Goal: Task Accomplishment & Management: Manage account settings

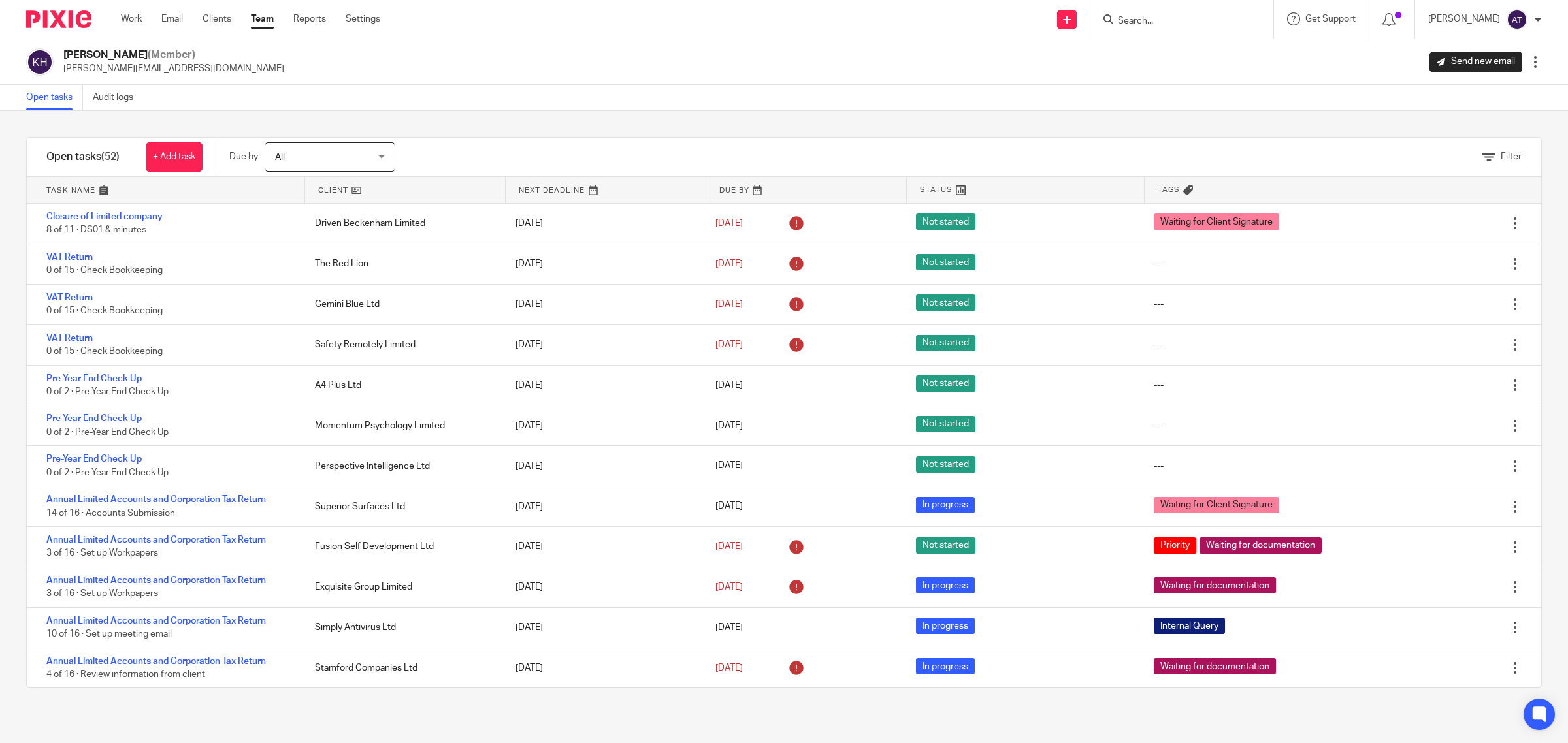
scroll to position [81, 0]
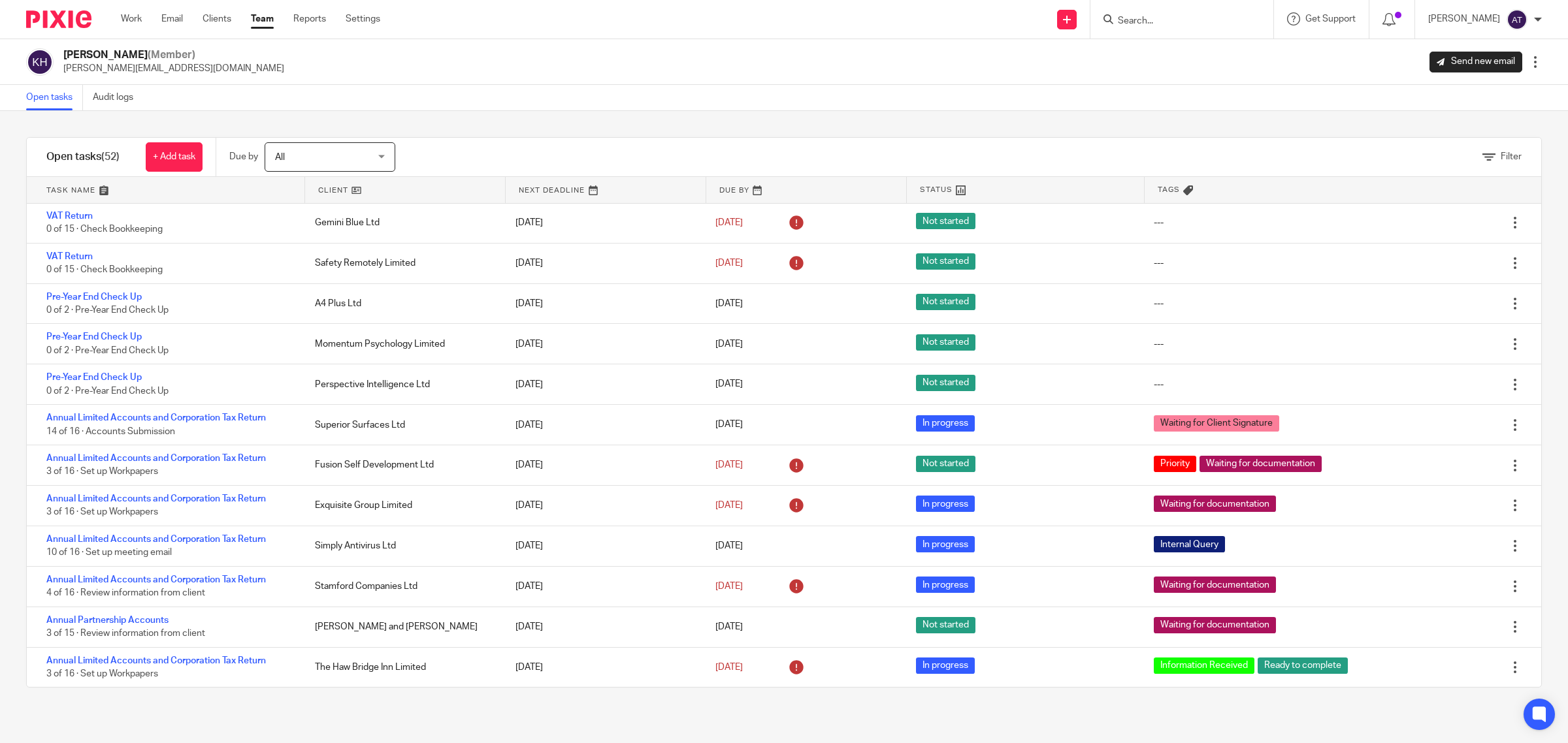
click at [1121, 21] on input "Search" at bounding box center [1176, 22] width 118 height 12
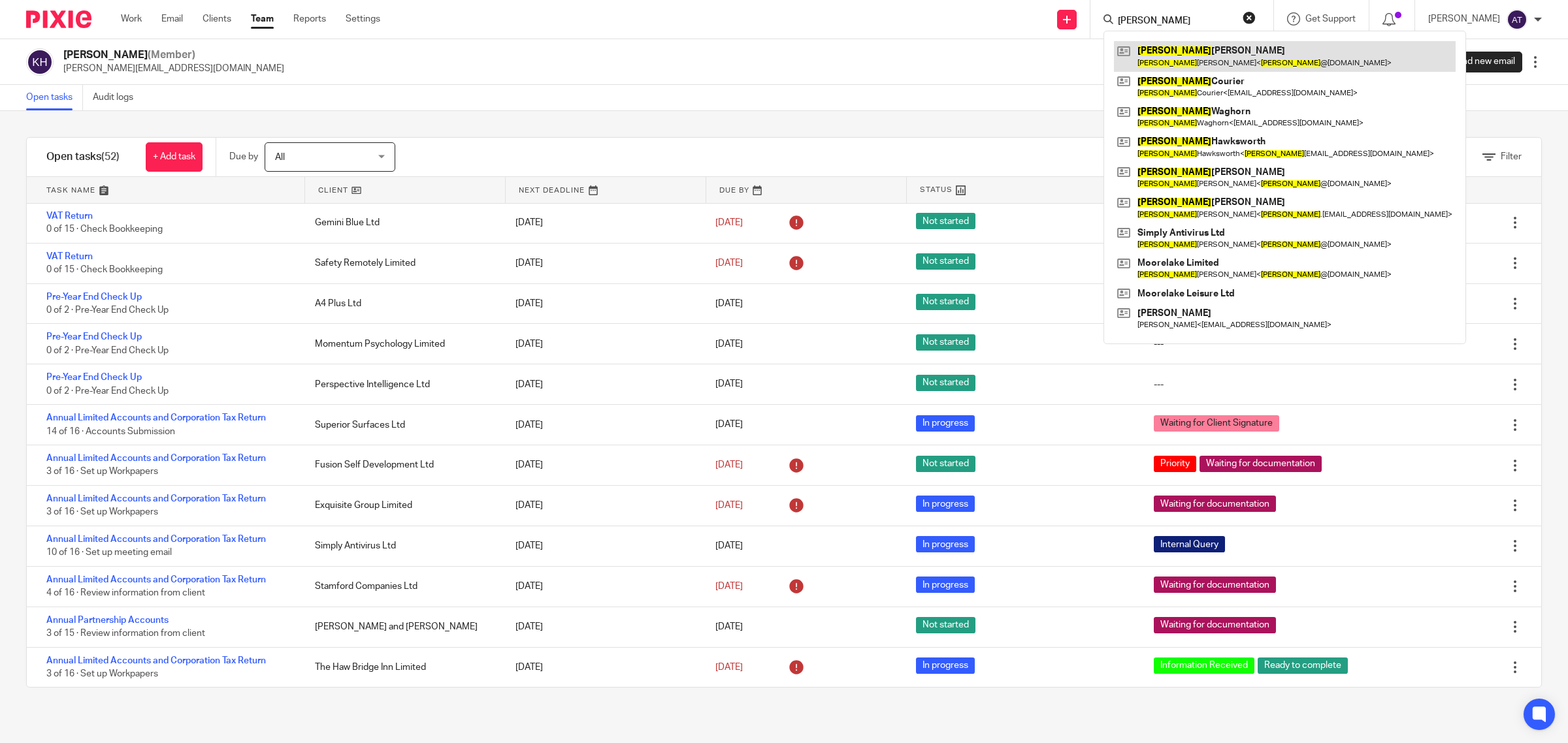
type input "craig"
click at [1190, 53] on link at bounding box center [1285, 56] width 342 height 30
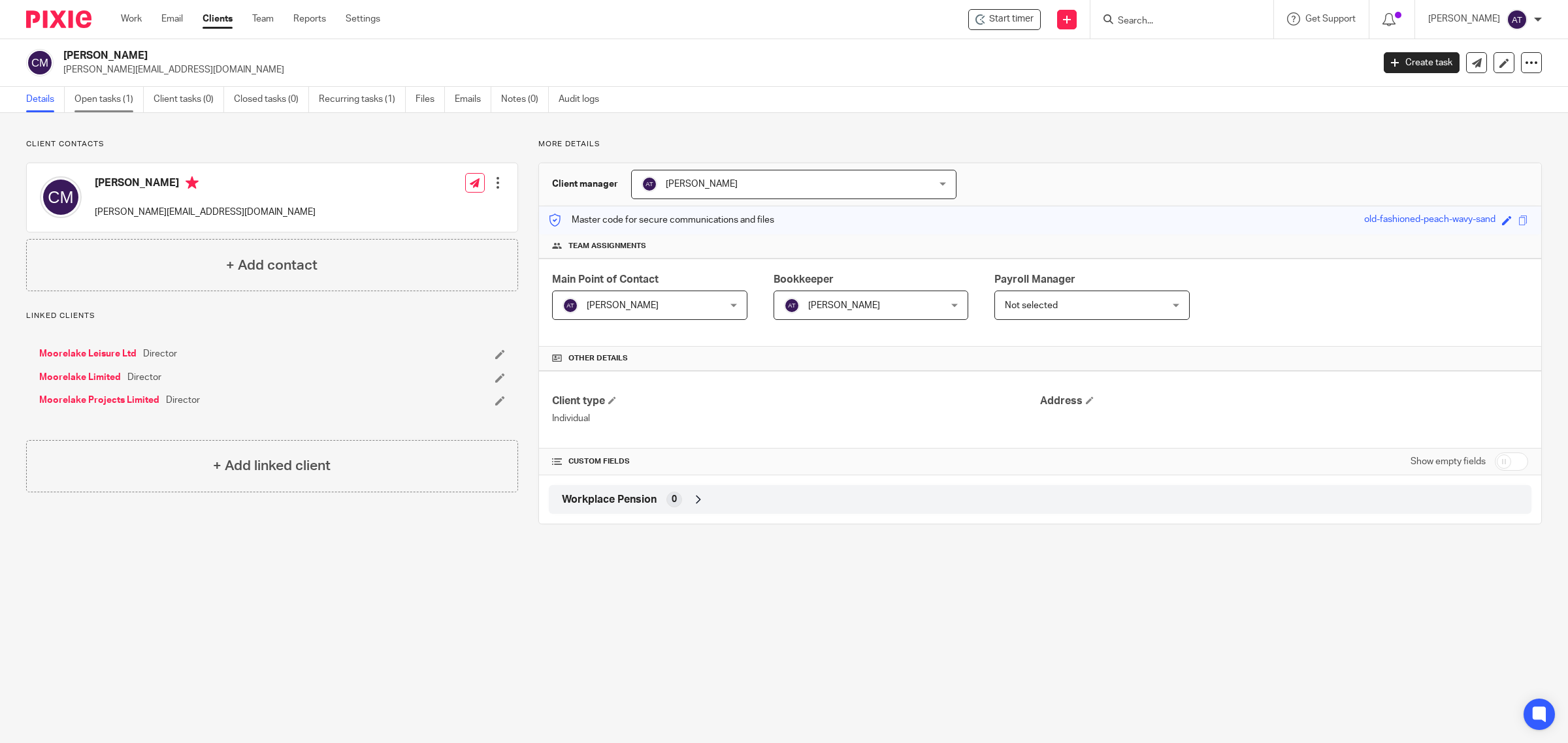
click at [107, 99] on link "Open tasks (1)" at bounding box center [109, 99] width 69 height 25
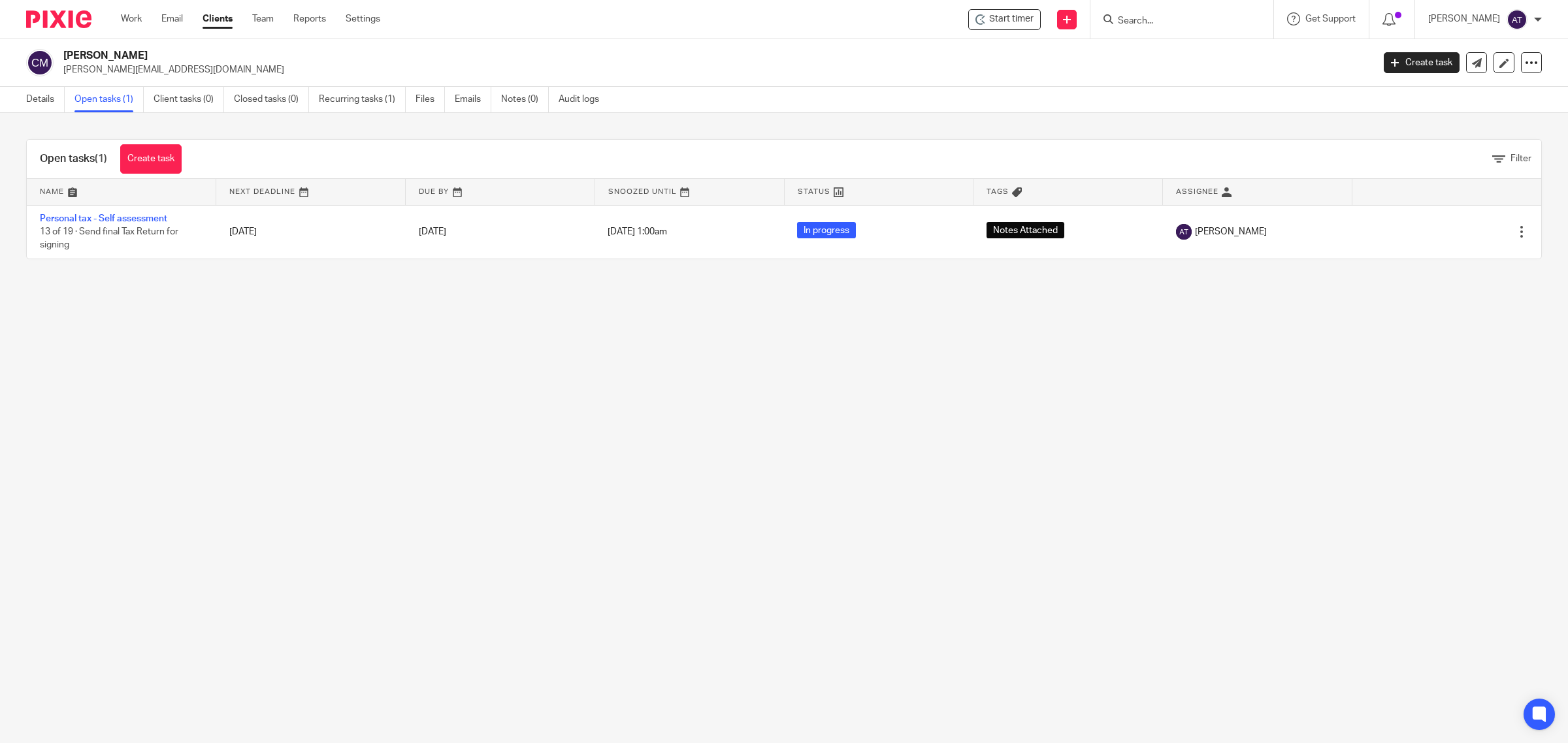
click at [1125, 19] on input "Search" at bounding box center [1176, 22] width 118 height 12
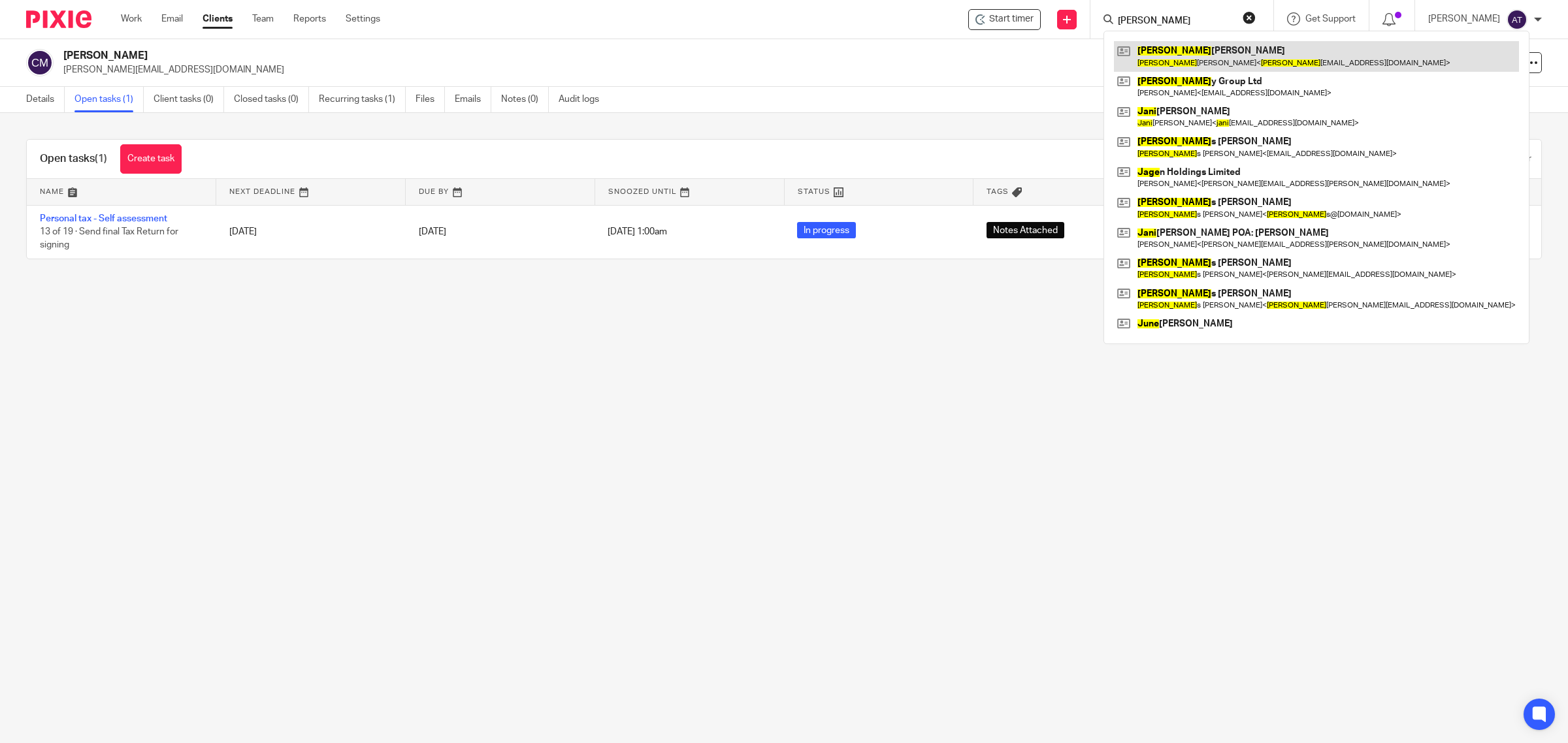
type input "jane"
click at [1183, 56] on link at bounding box center [1316, 56] width 405 height 30
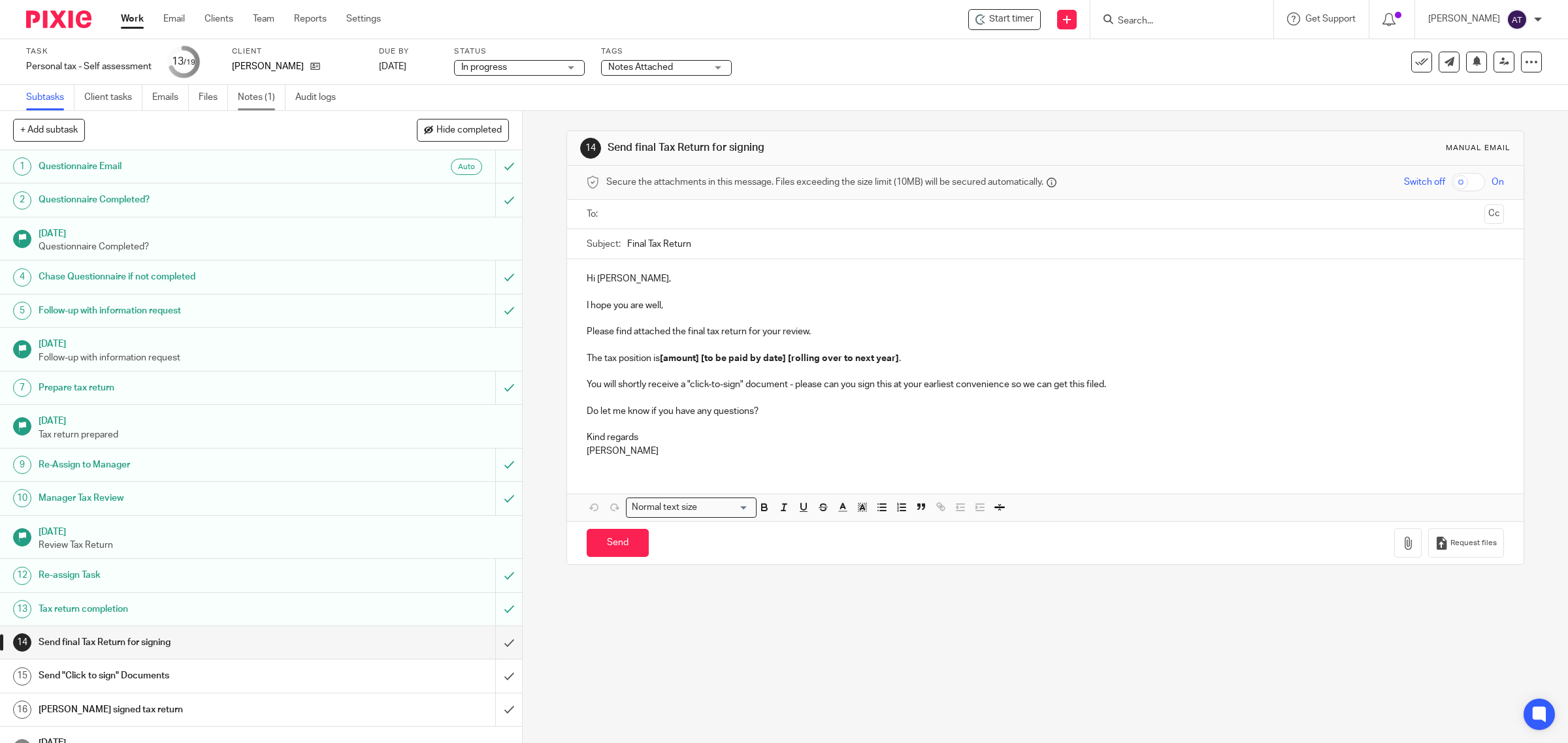
click at [248, 100] on link "Notes (1)" at bounding box center [261, 97] width 48 height 25
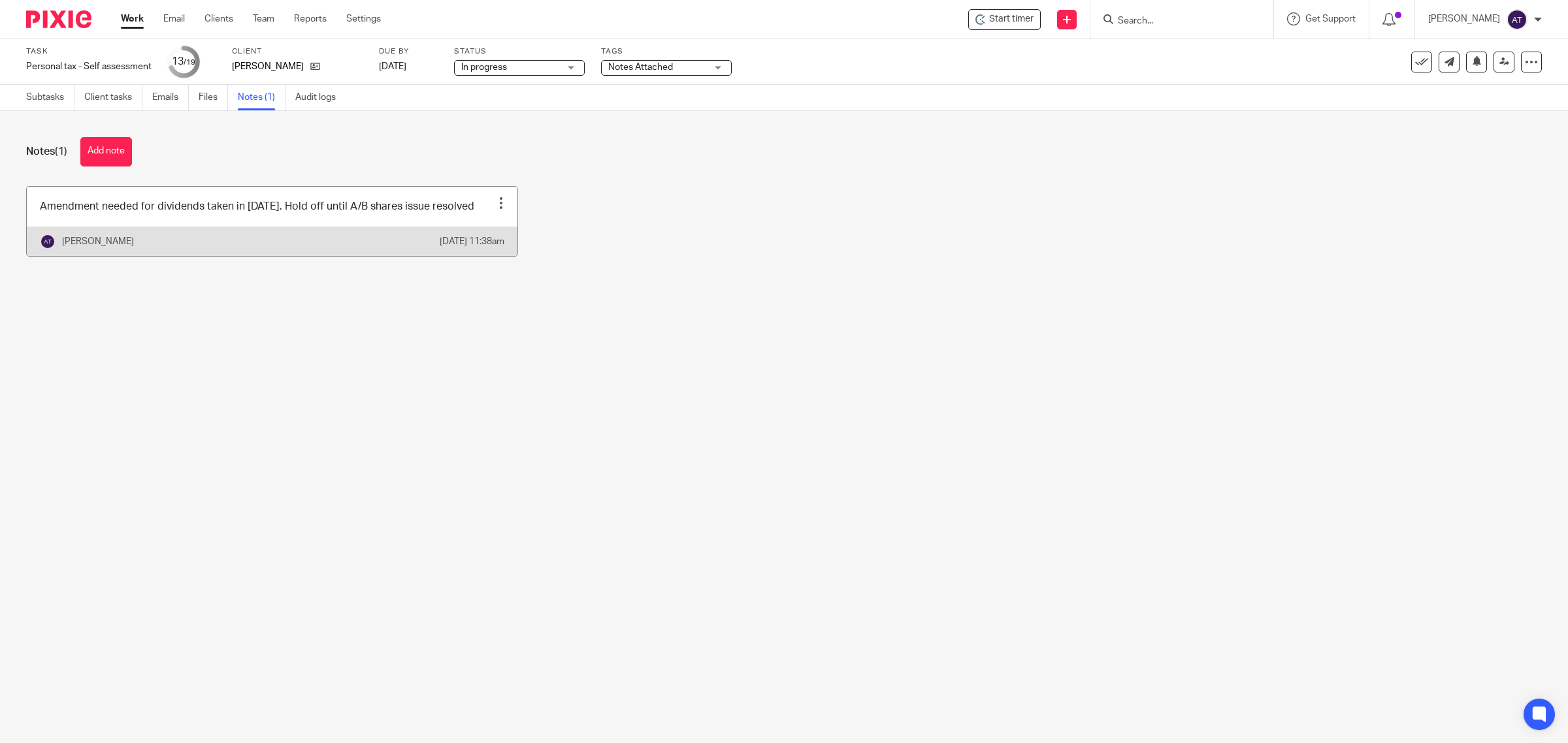
click at [492, 210] on div "Edit note Delete note" at bounding box center [501, 203] width 20 height 20
click at [471, 232] on span "Edit note" at bounding box center [466, 235] width 36 height 9
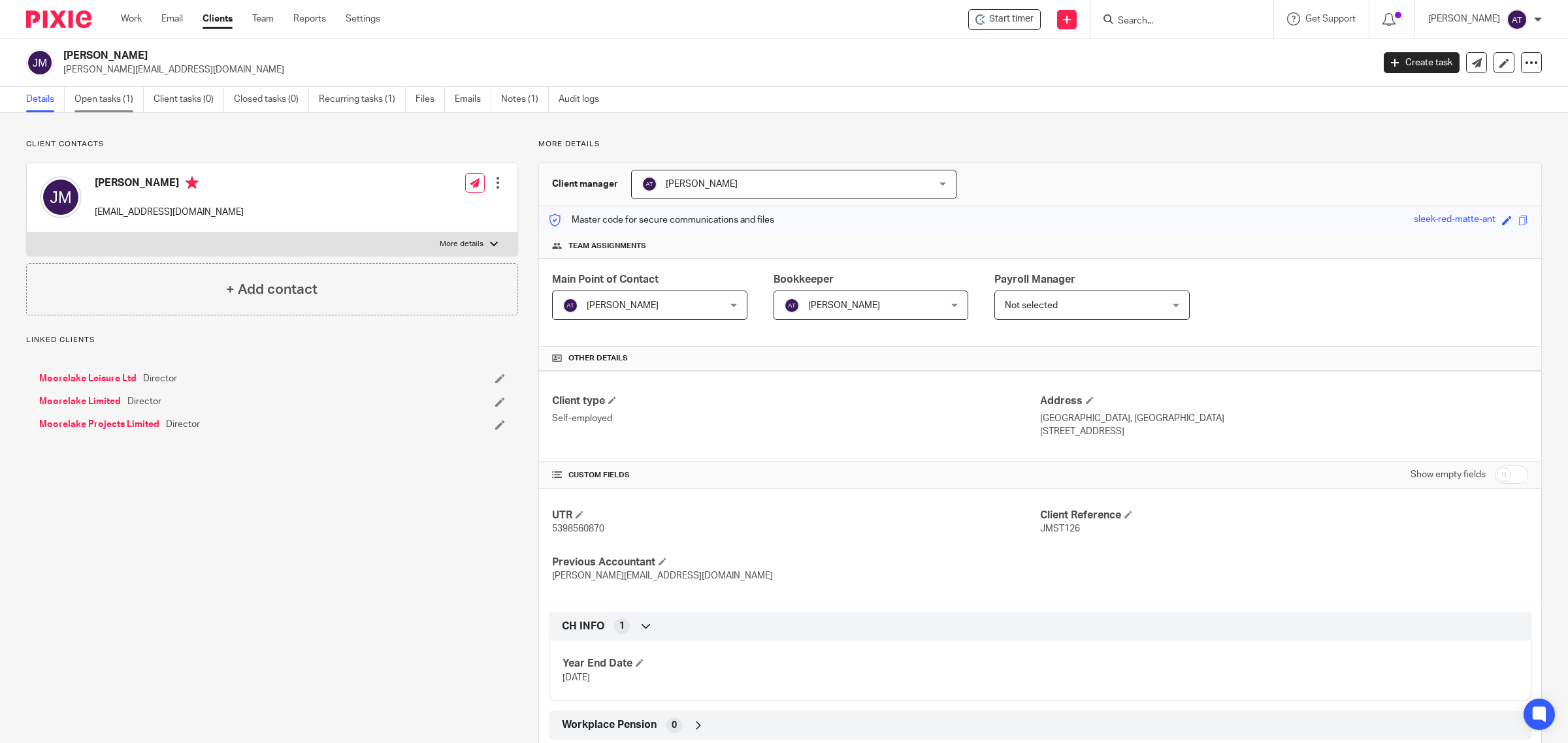
click at [106, 100] on link "Open tasks (1)" at bounding box center [109, 99] width 69 height 25
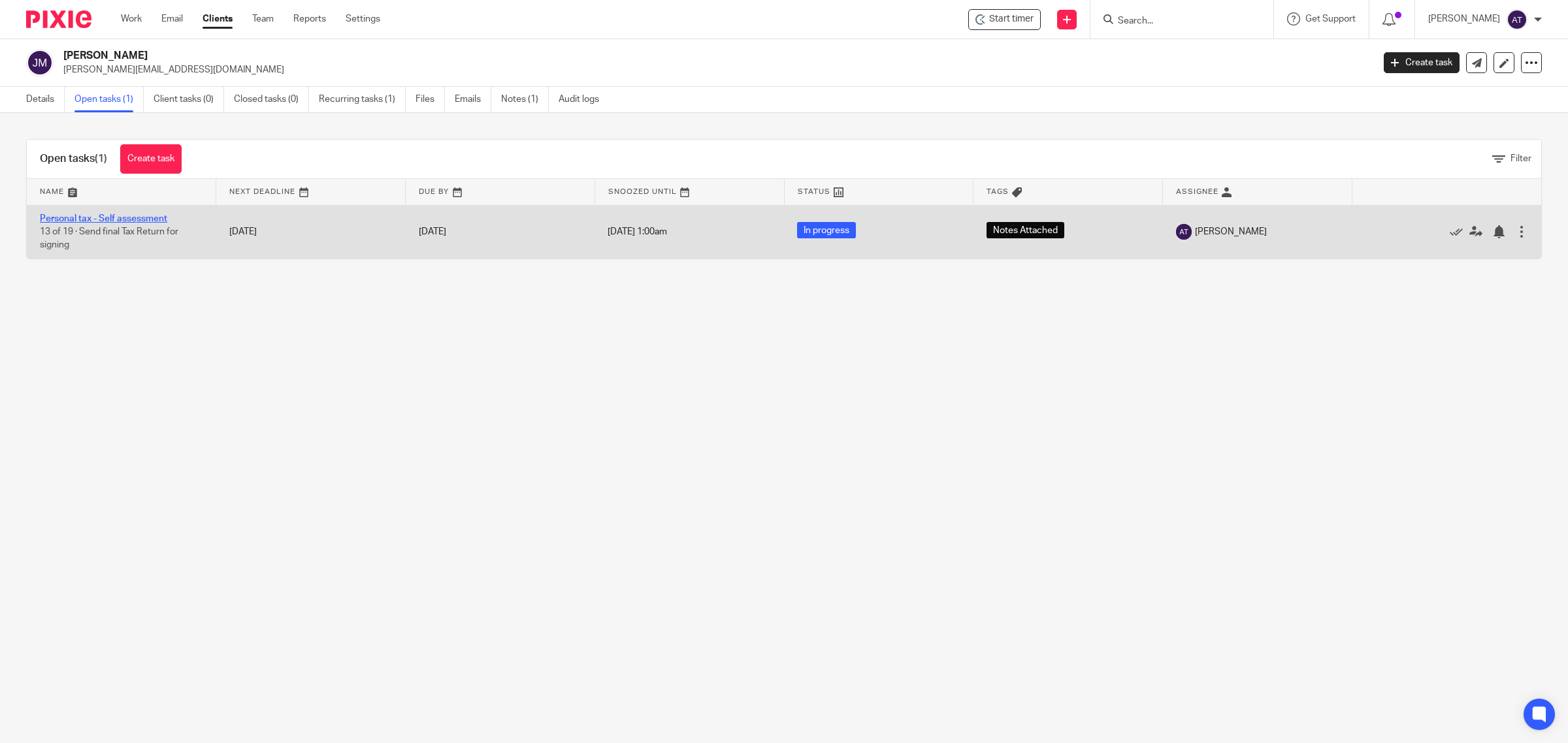
click at [145, 220] on link "Personal tax - Self assessment" at bounding box center [103, 219] width 127 height 9
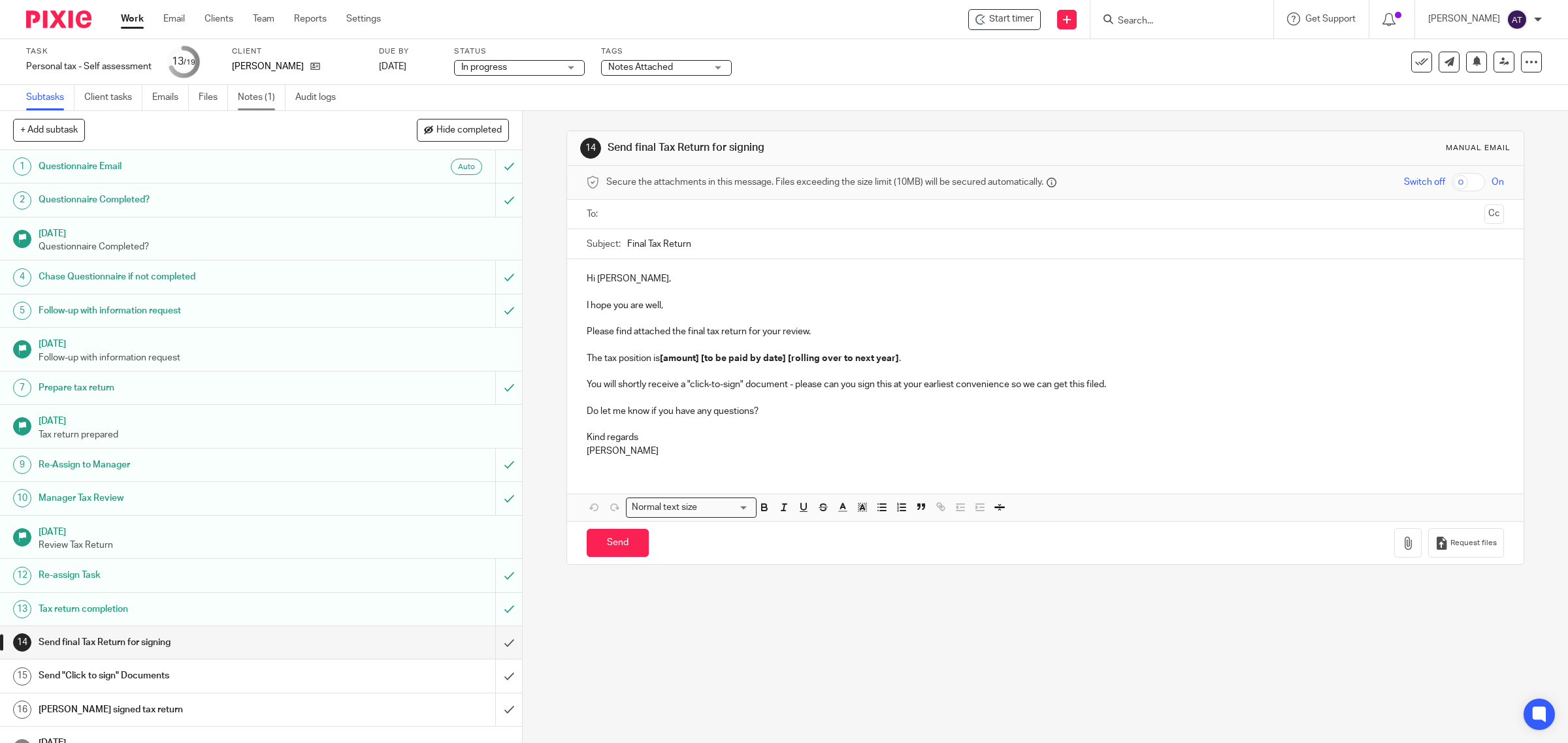
click at [256, 101] on link "Notes (1)" at bounding box center [261, 97] width 48 height 25
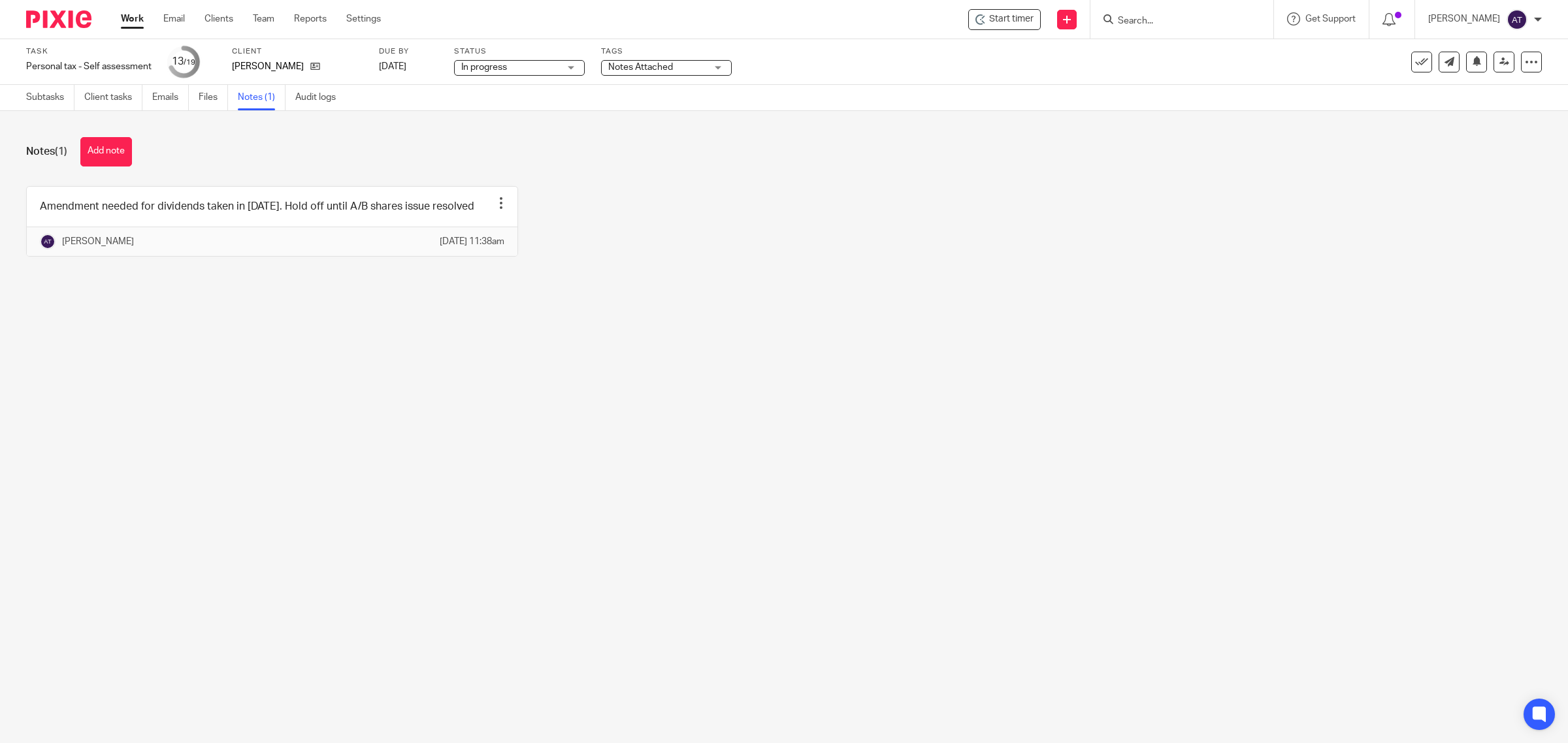
click at [1129, 19] on input "Search" at bounding box center [1176, 22] width 118 height 12
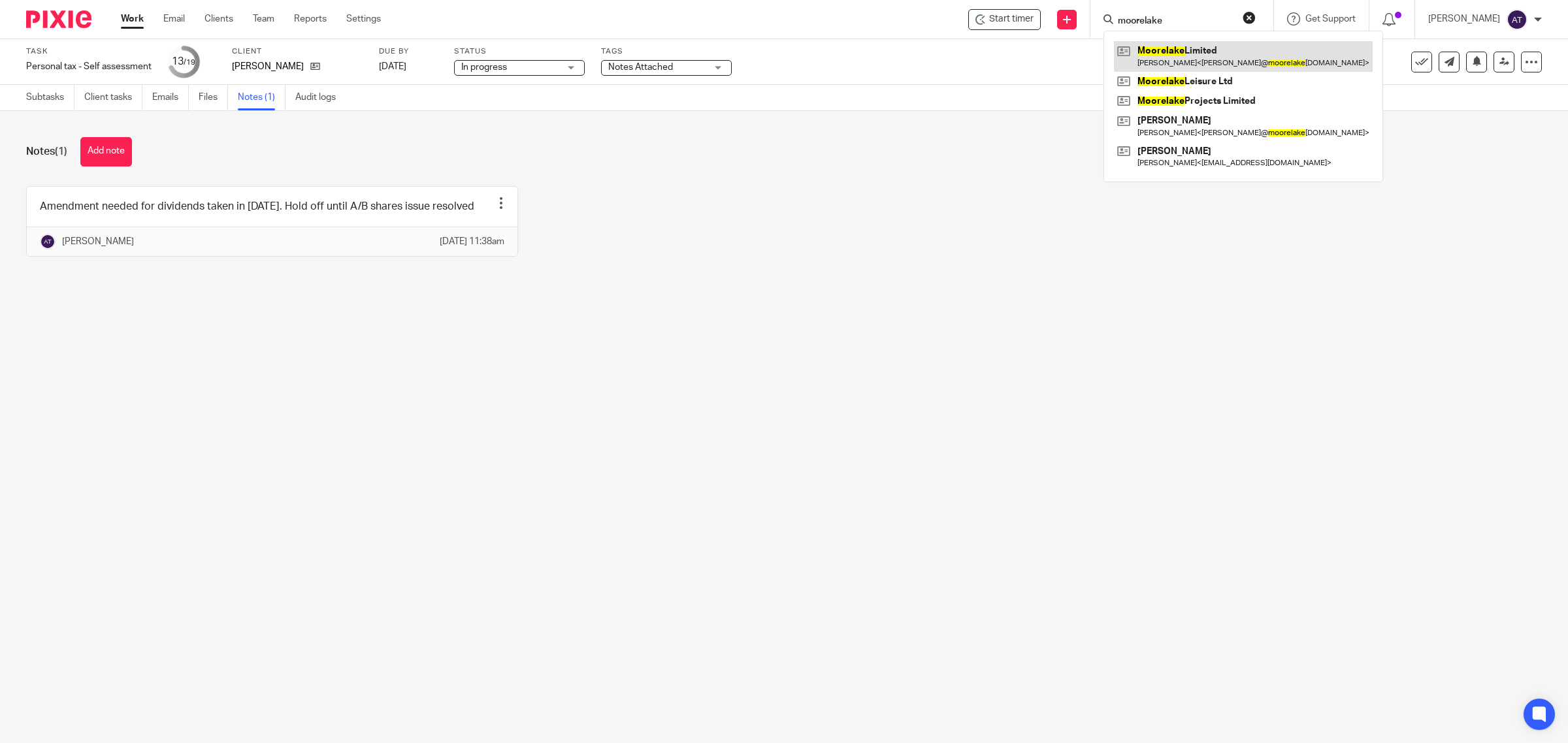
type input "moorelake"
click at [1181, 59] on link at bounding box center [1243, 56] width 259 height 30
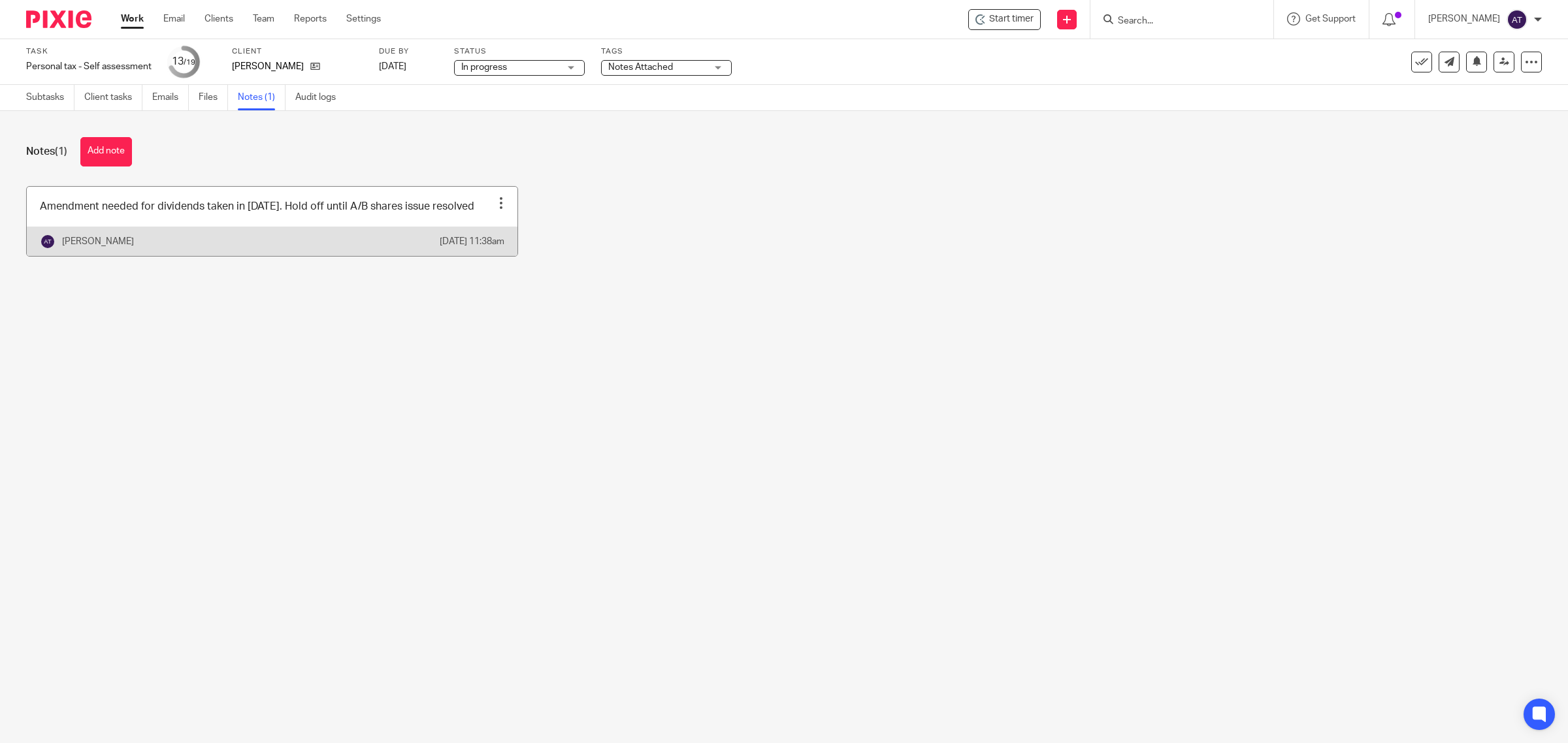
click at [491, 204] on div "Edit note Delete note" at bounding box center [501, 203] width 20 height 20
click at [466, 232] on span "Edit note" at bounding box center [466, 235] width 36 height 9
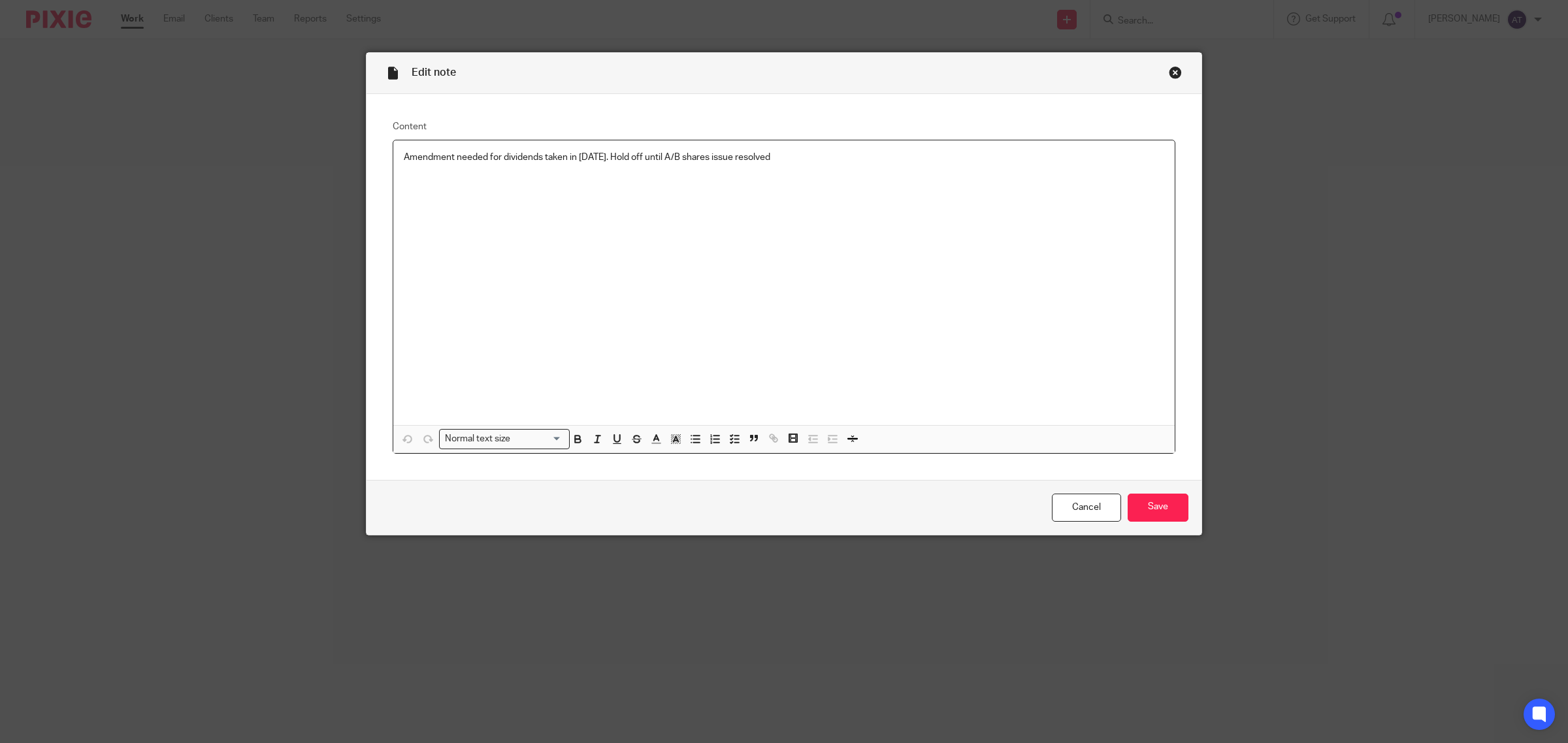
click at [853, 177] on p at bounding box center [784, 171] width 761 height 13
click at [853, 161] on p "Amendment needed for dividends taken in [DATE]. Hold off until A/B shares issue…" at bounding box center [784, 157] width 761 height 13
click at [1145, 507] on input "Save" at bounding box center [1158, 507] width 61 height 28
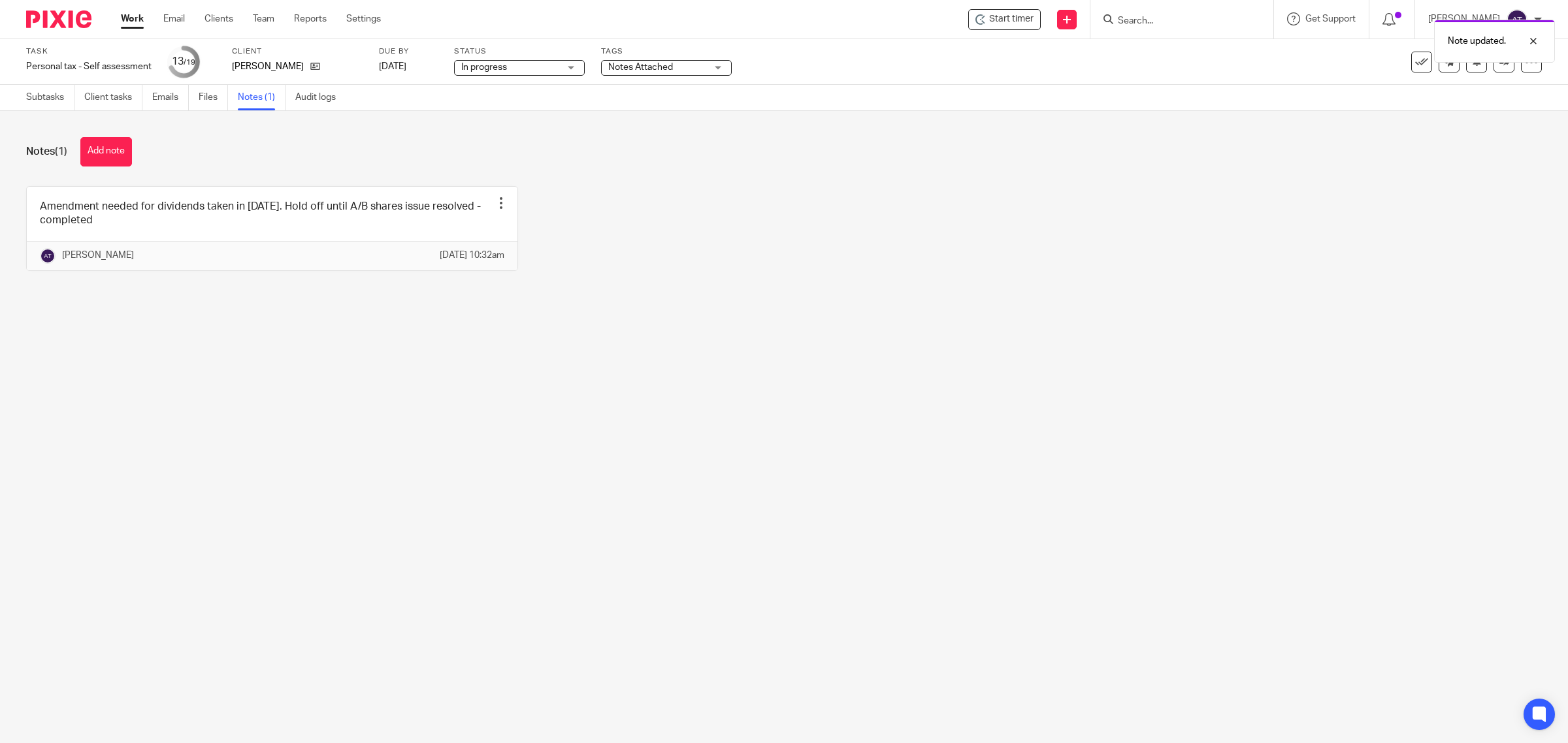
click at [686, 71] on span "Notes Attached" at bounding box center [657, 67] width 98 height 14
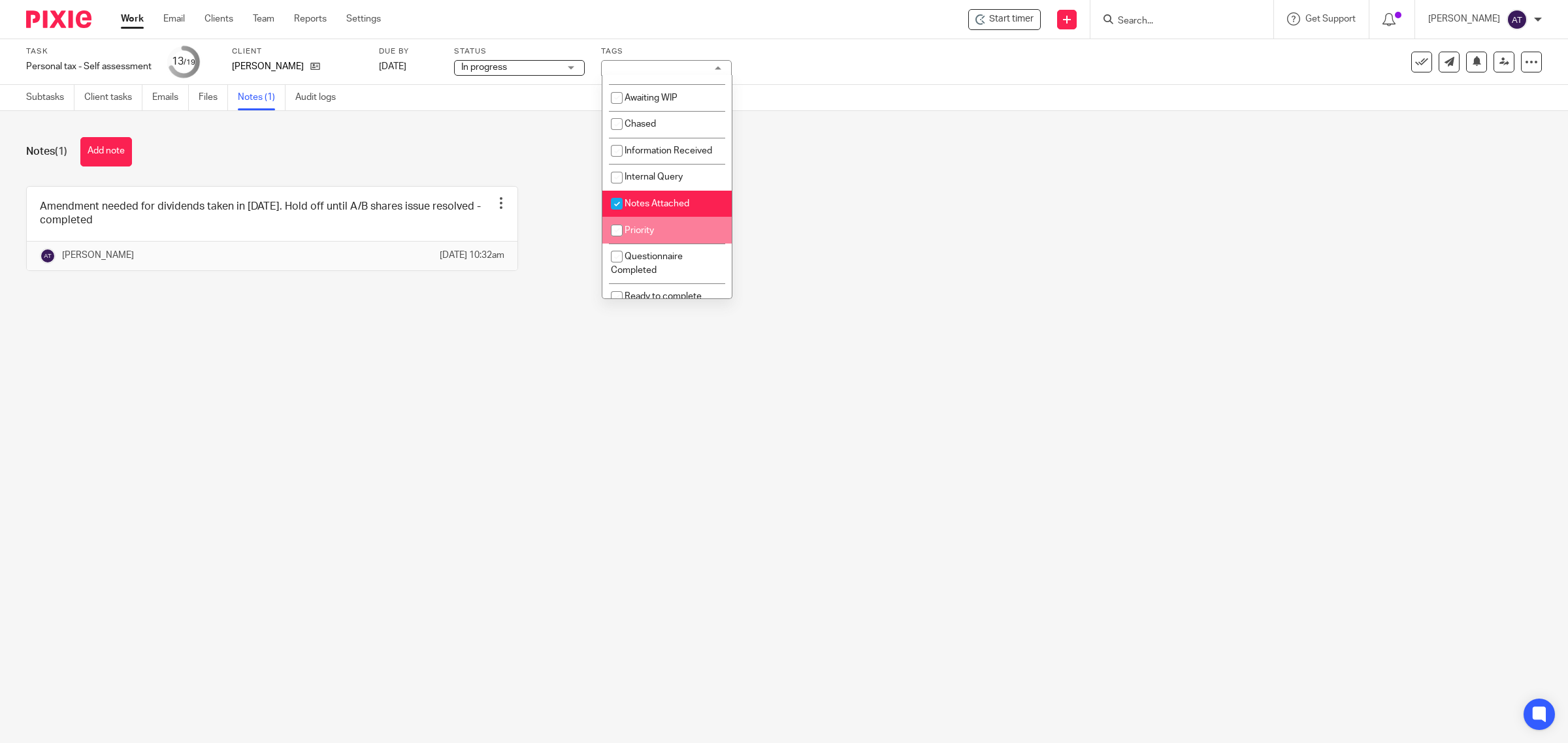
scroll to position [163, 0]
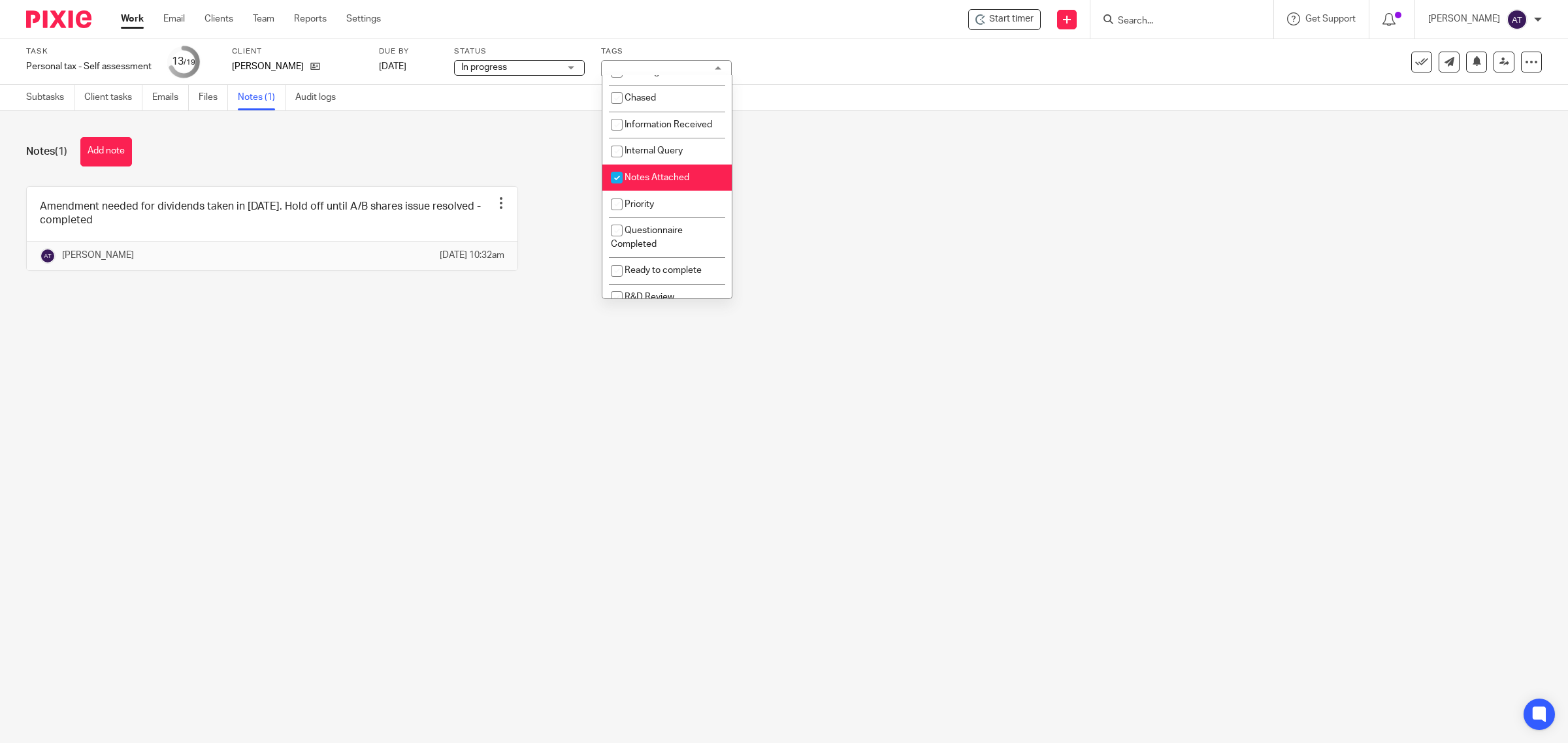
click at [672, 182] on span "Notes Attached" at bounding box center [657, 178] width 65 height 9
checkbox input "false"
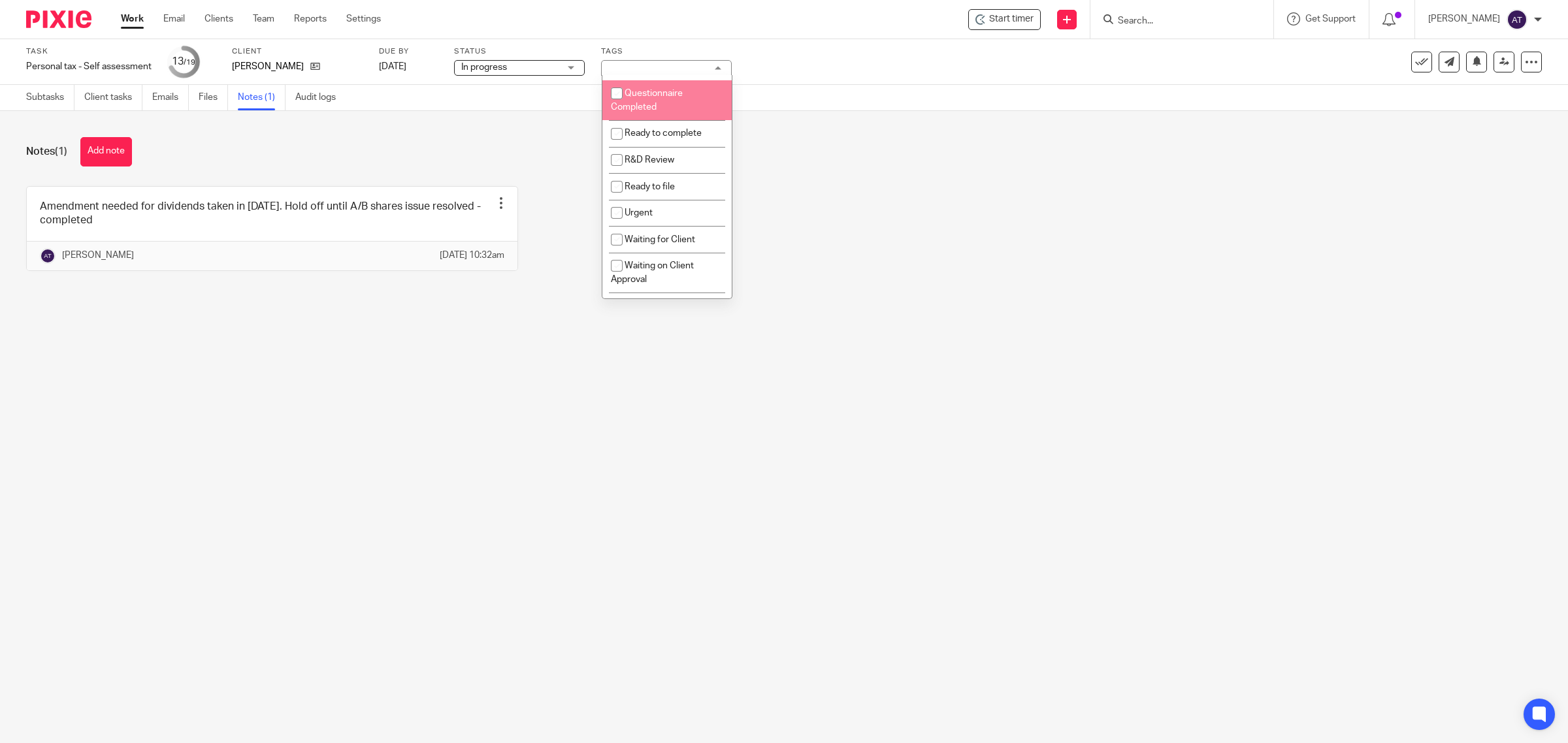
scroll to position [327, 0]
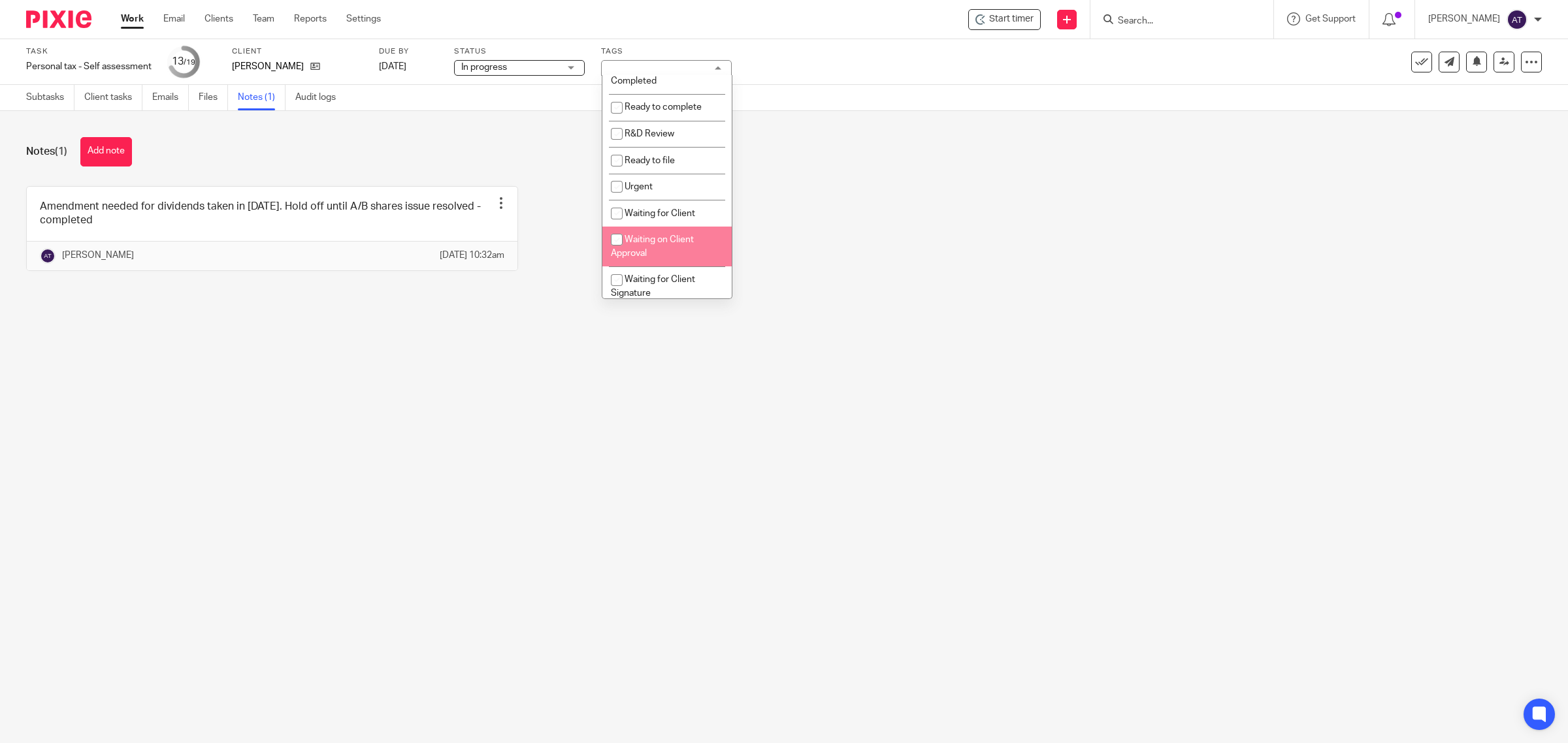
click at [681, 258] on span "Waiting on Client Approval" at bounding box center [652, 246] width 83 height 23
checkbox input "true"
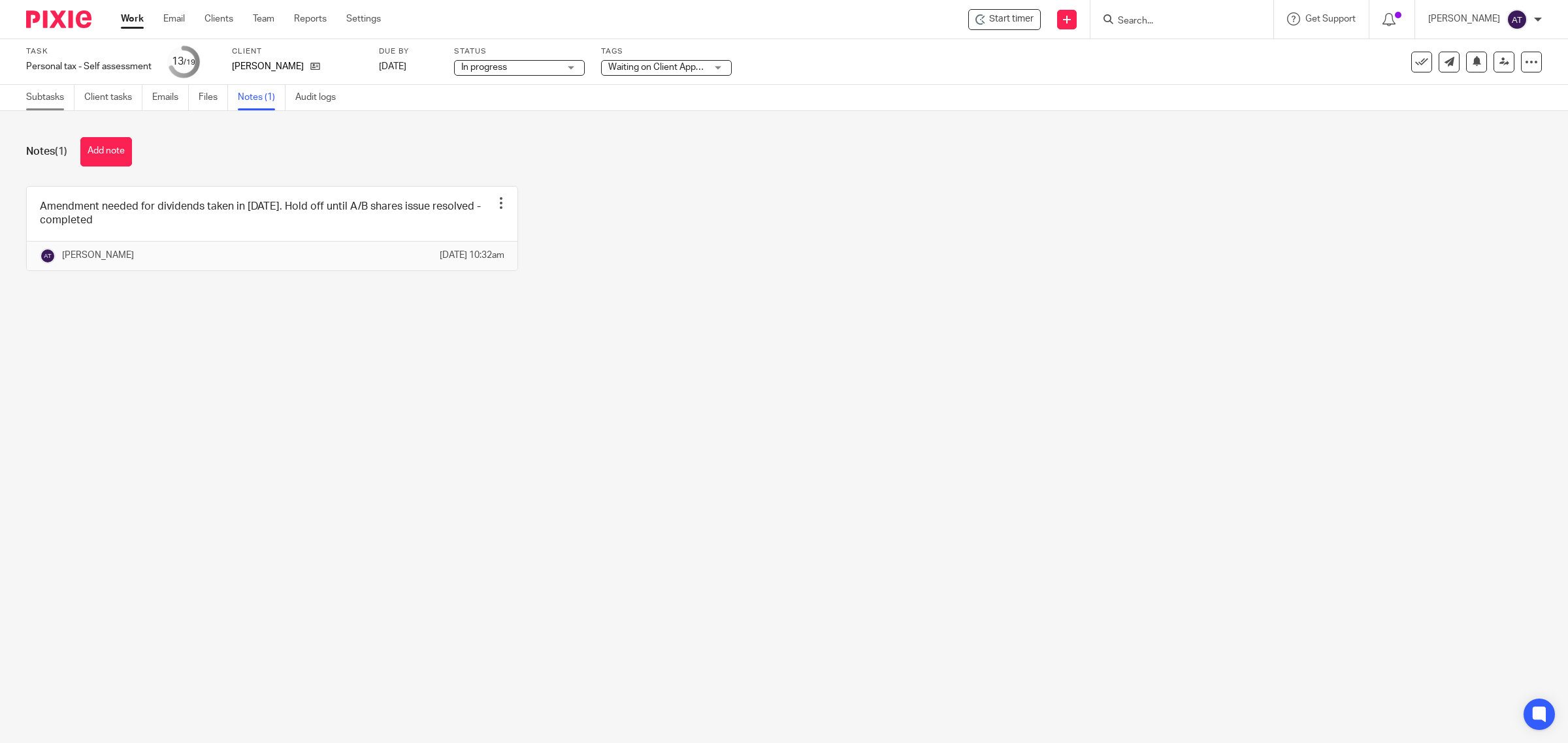
click at [59, 98] on link "Subtasks" at bounding box center [50, 97] width 48 height 25
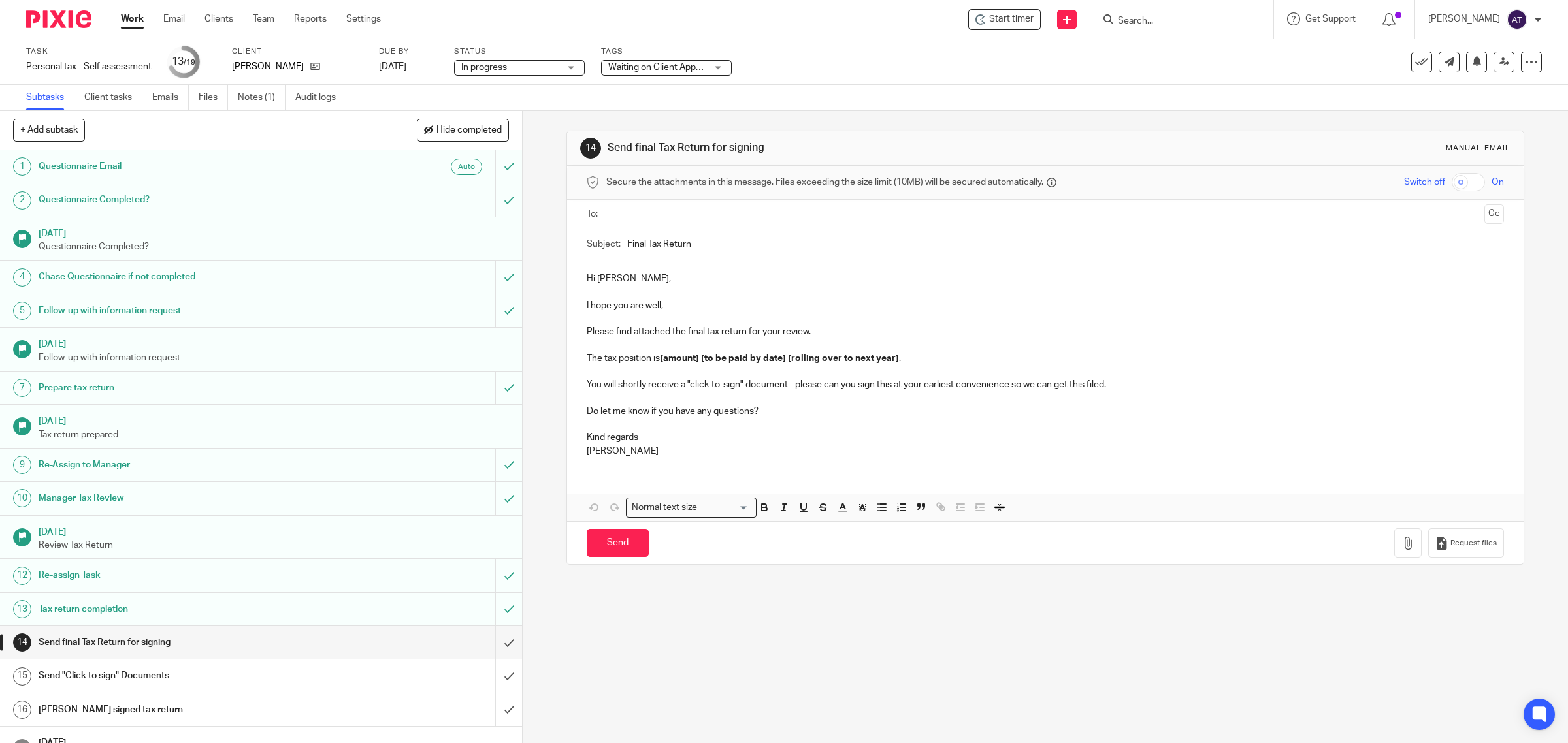
click at [1132, 12] on form at bounding box center [1186, 19] width 139 height 17
click at [1144, 21] on input "Search" at bounding box center [1176, 22] width 118 height 12
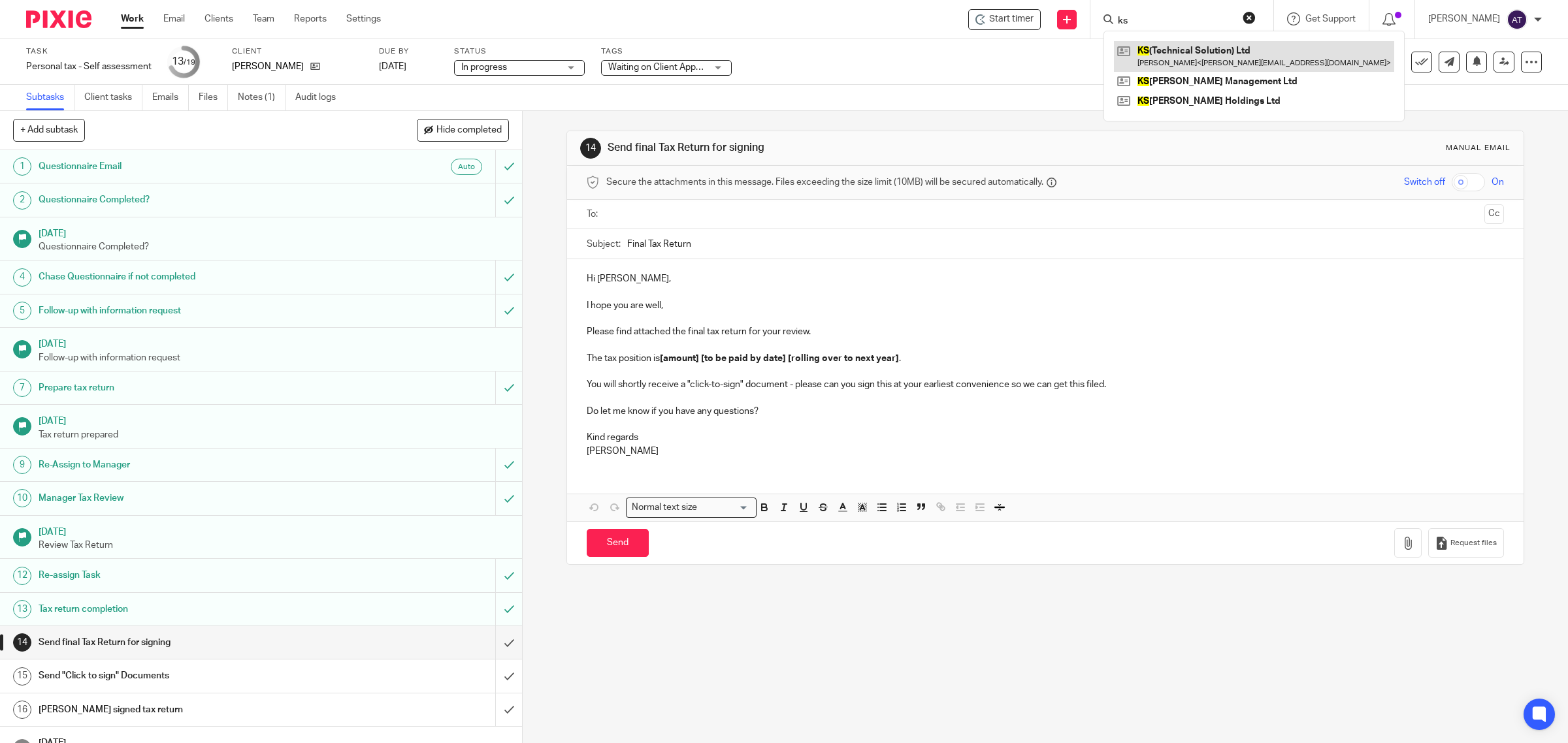
type input "ks"
click at [1167, 56] on link at bounding box center [1254, 56] width 280 height 30
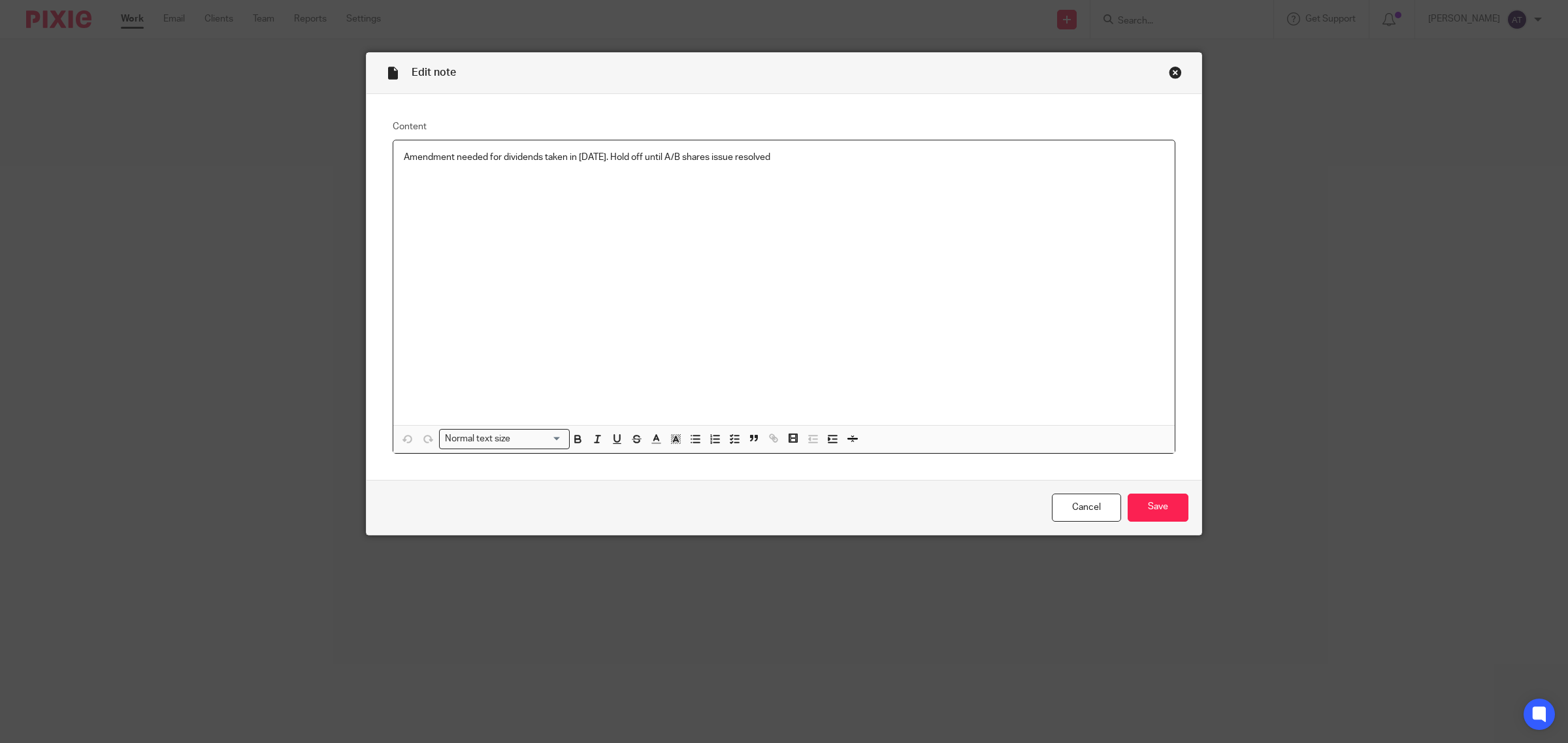
click at [942, 155] on p "Amendment needed for dividends taken in [DATE]. Hold off until A/B shares issue…" at bounding box center [784, 157] width 761 height 13
click at [1150, 513] on input "Save" at bounding box center [1158, 507] width 61 height 28
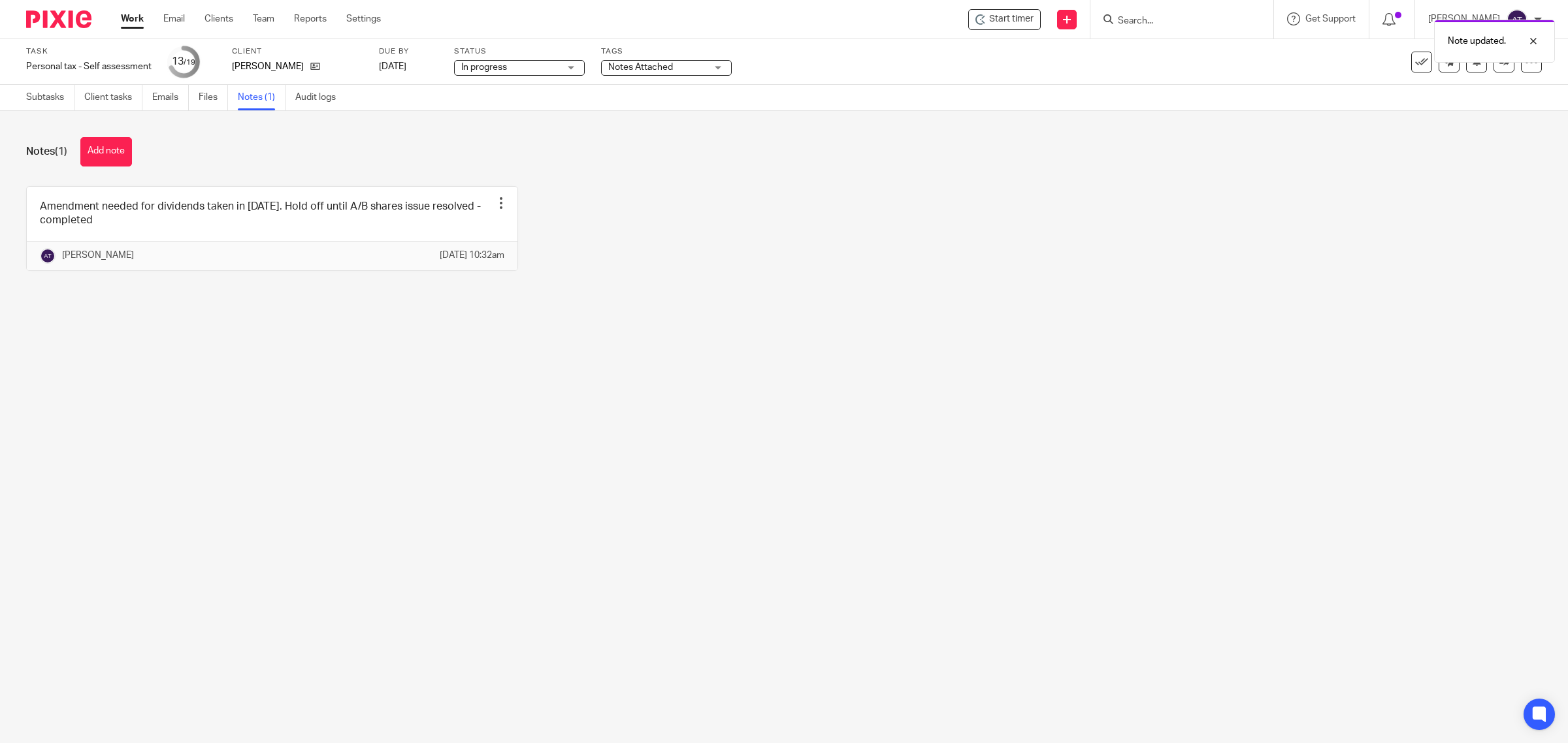
click at [673, 63] on span "Notes Attached" at bounding box center [641, 67] width 65 height 9
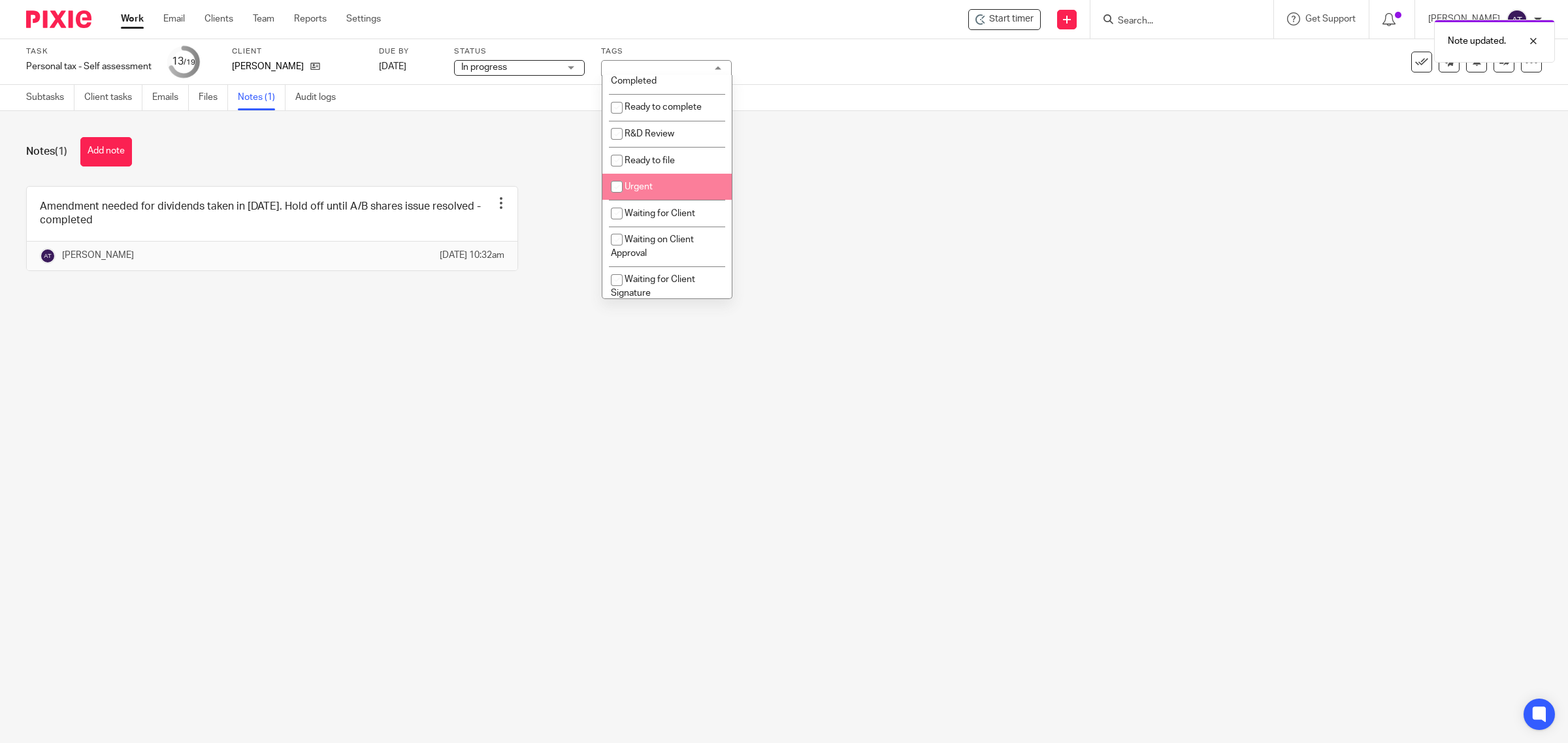
scroll to position [245, 0]
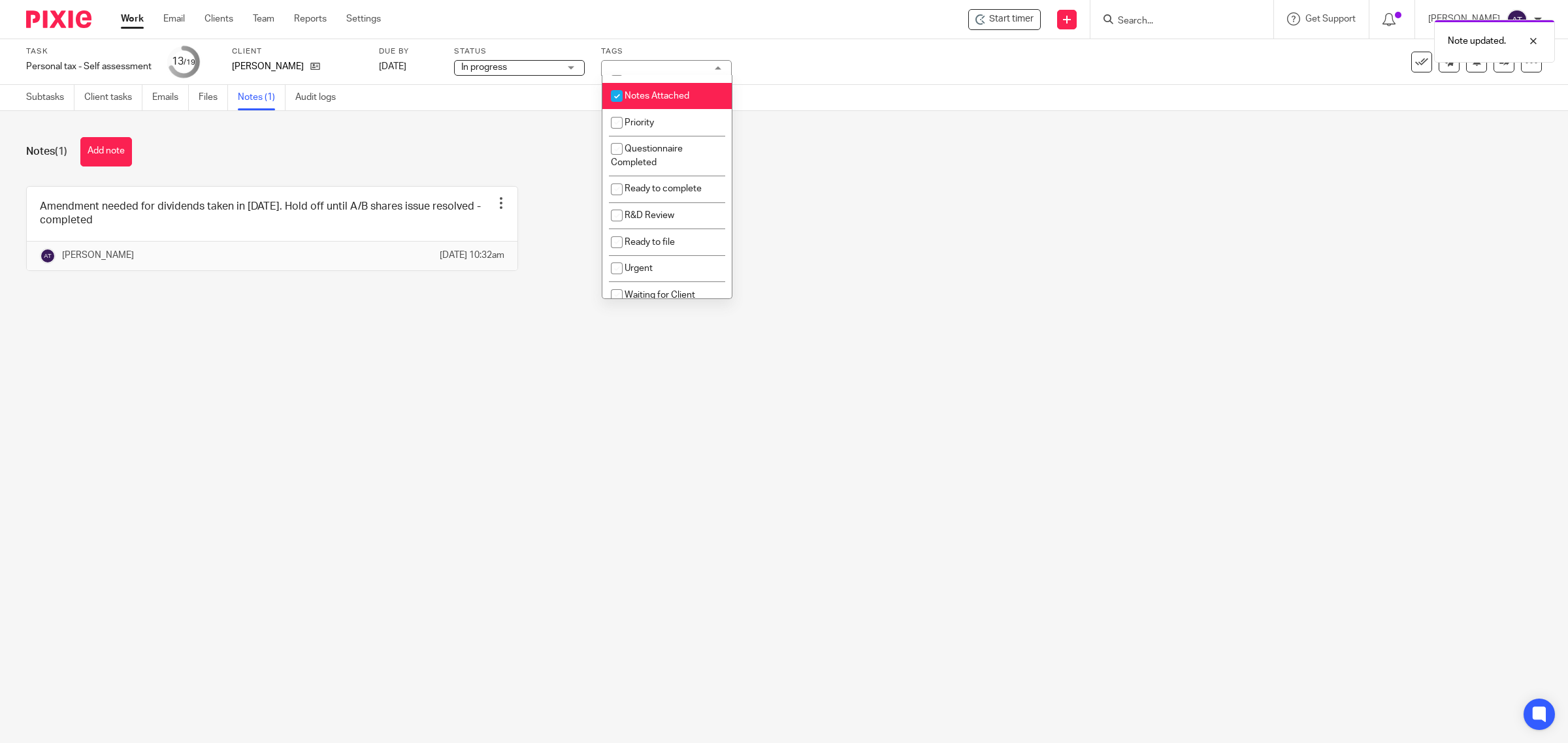
click at [665, 110] on li "Notes Attached" at bounding box center [667, 96] width 129 height 26
checkbox input "false"
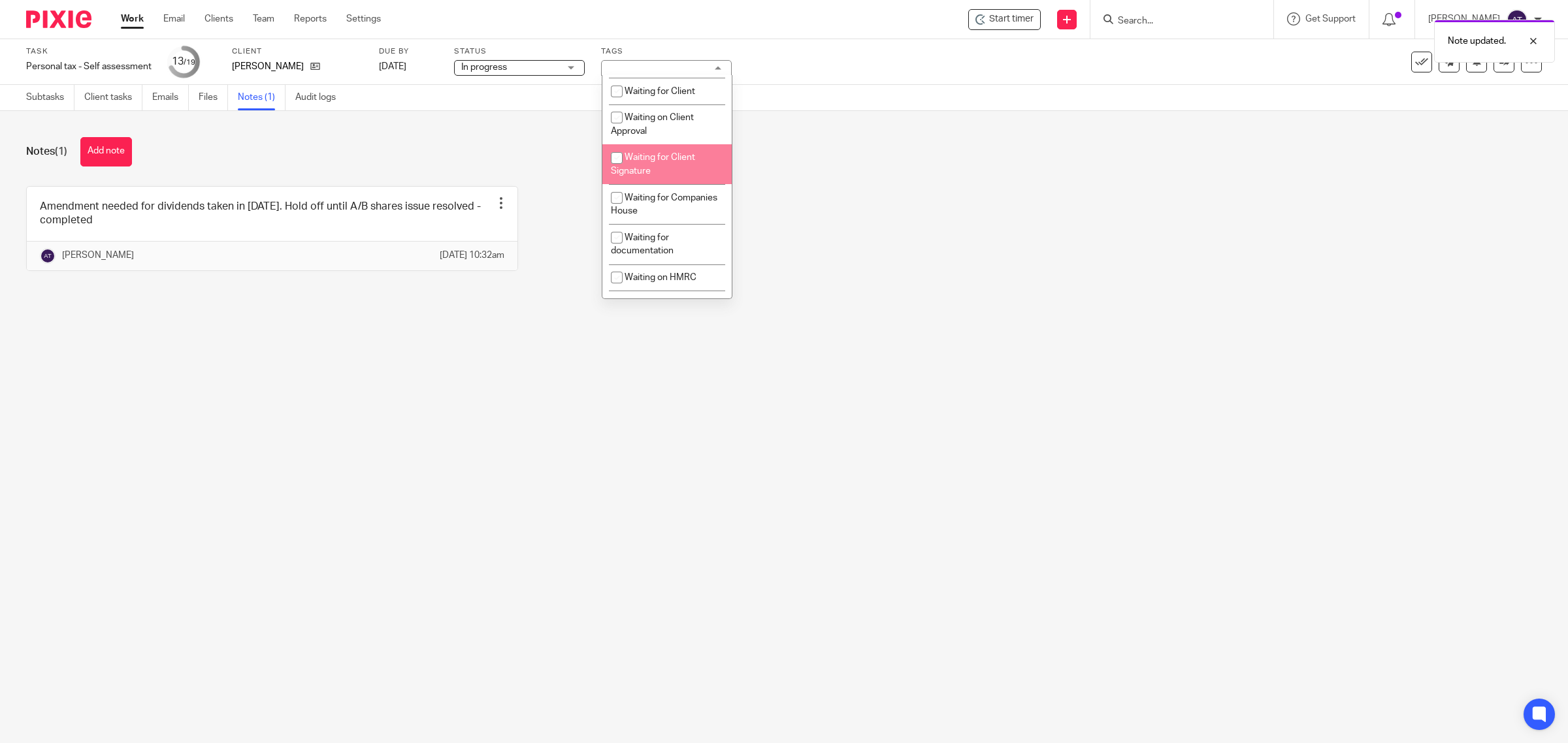
scroll to position [490, 0]
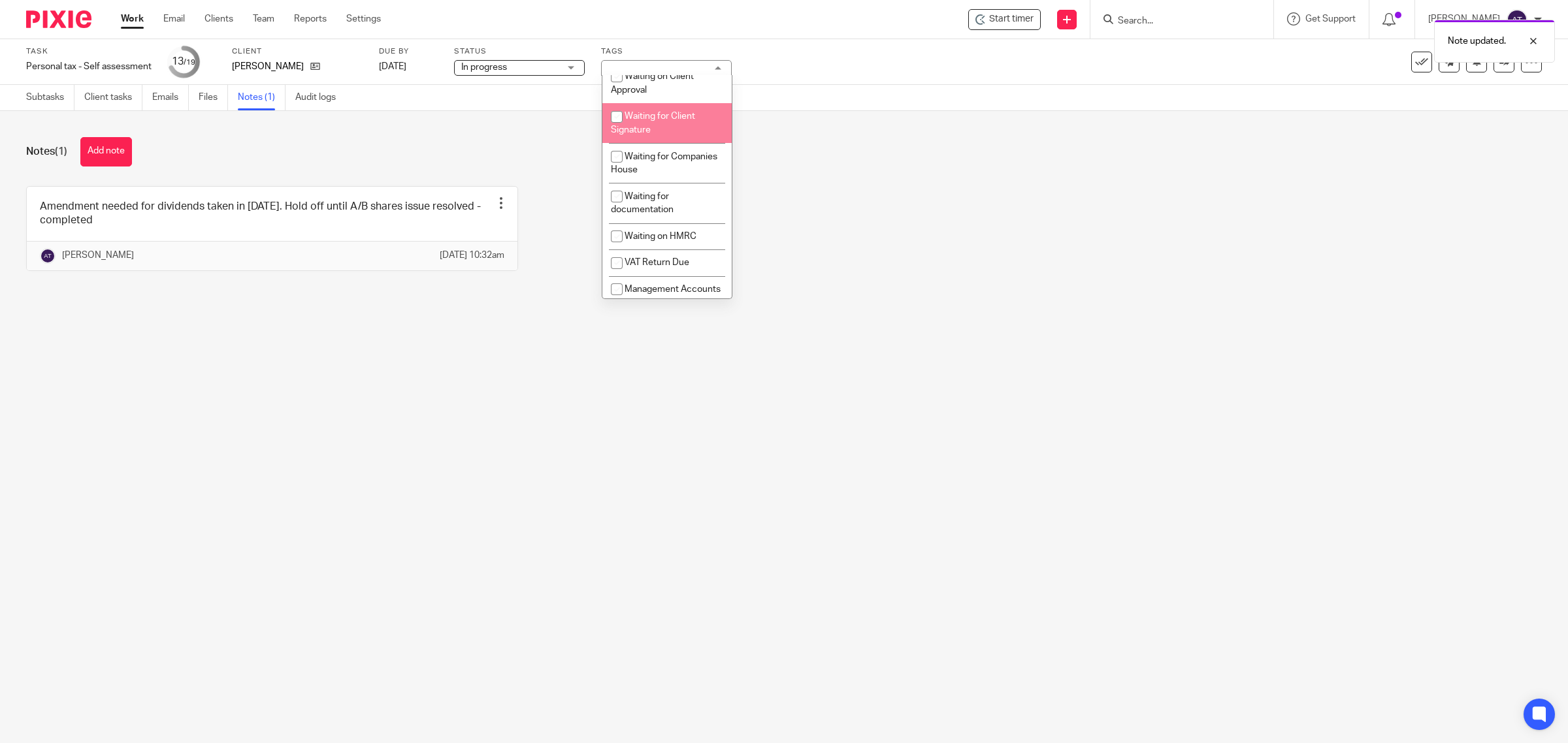
click at [657, 143] on li "Waiting for Client Signature" at bounding box center [667, 123] width 129 height 40
click at [660, 134] on span "Waiting for Client Signature" at bounding box center [653, 123] width 84 height 23
checkbox input "false"
click at [660, 103] on li "Waiting on Client Approval" at bounding box center [667, 83] width 129 height 40
checkbox input "true"
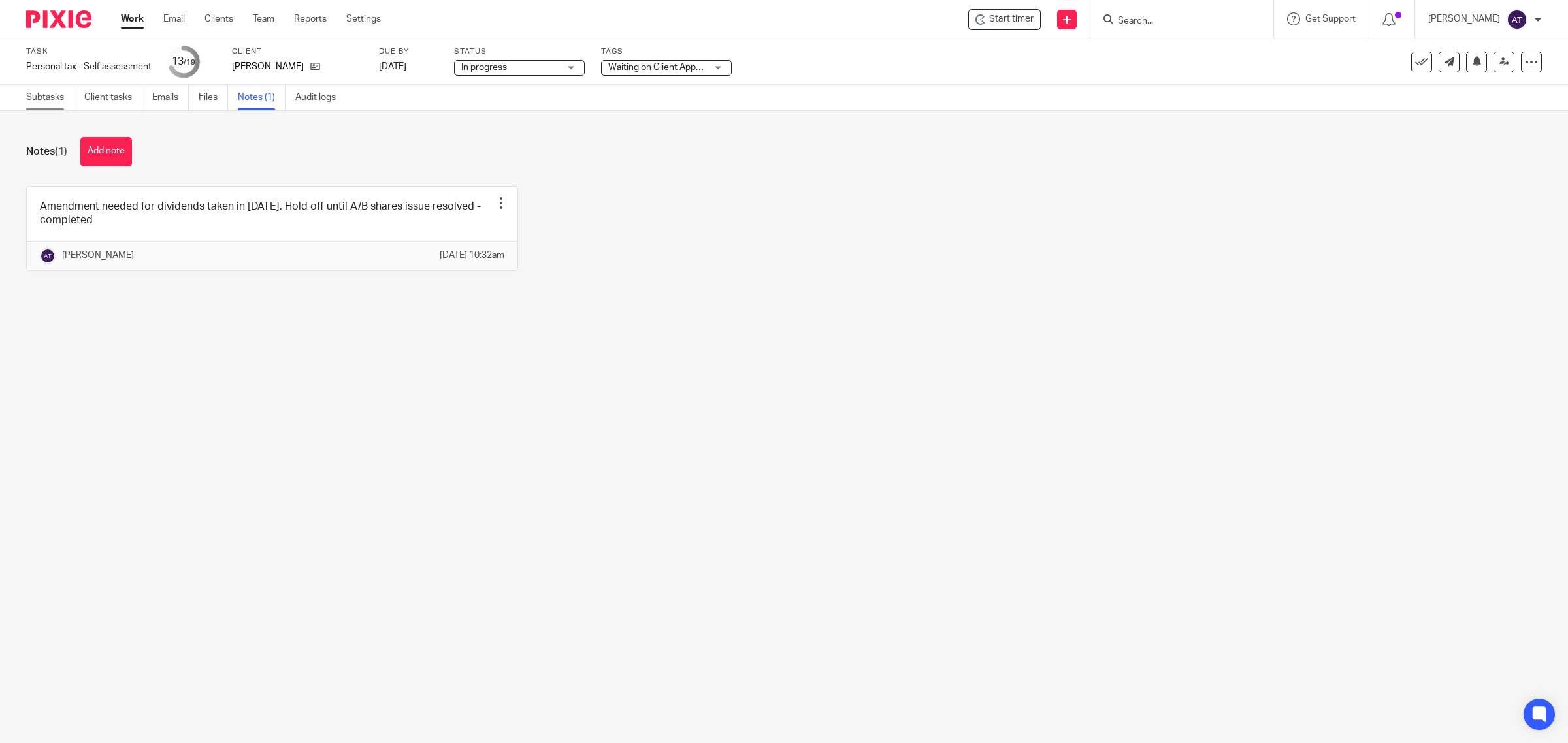
click at [46, 95] on link "Subtasks" at bounding box center [50, 97] width 48 height 25
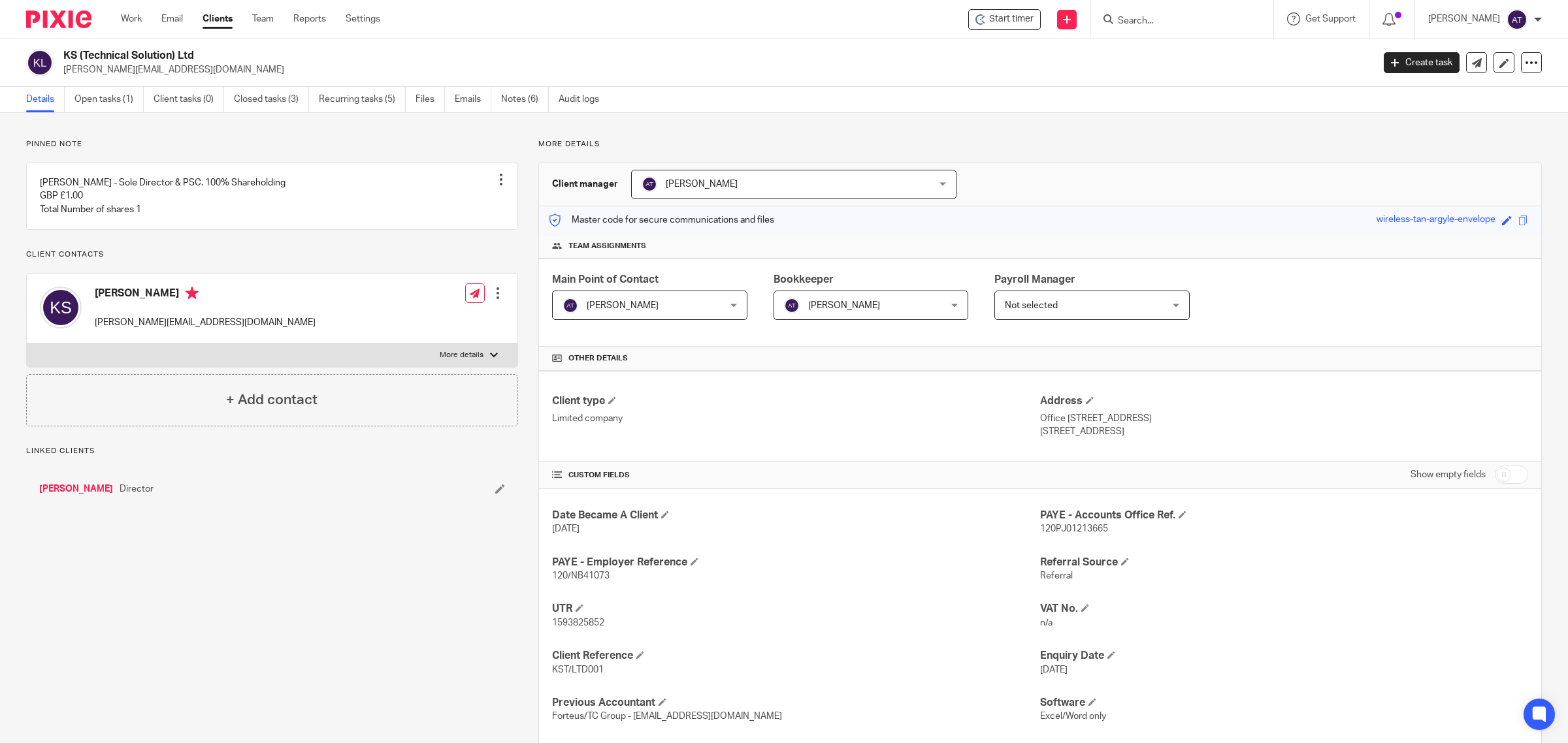
click at [805, 191] on span "[PERSON_NAME]" at bounding box center [767, 184] width 252 height 27
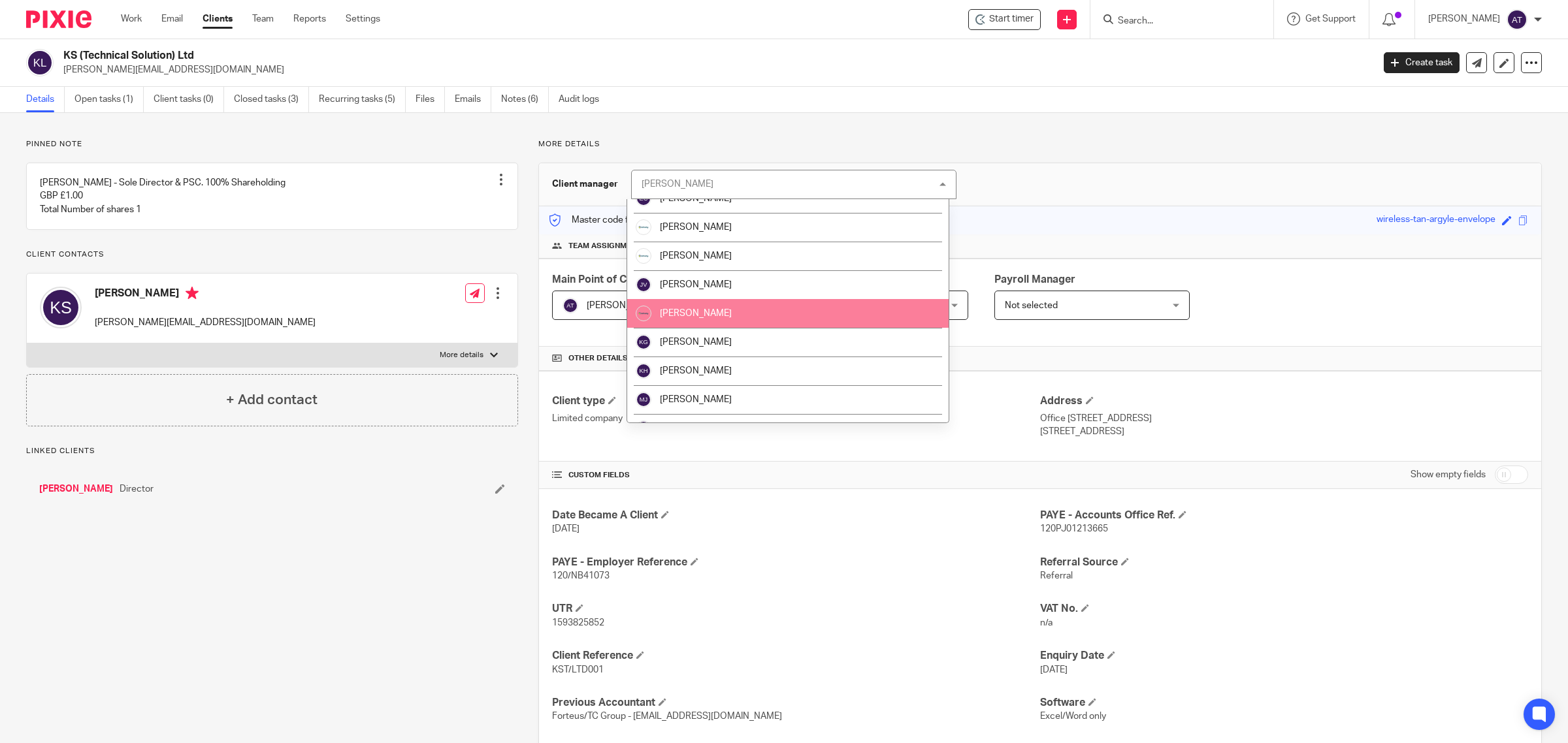
scroll to position [64, 0]
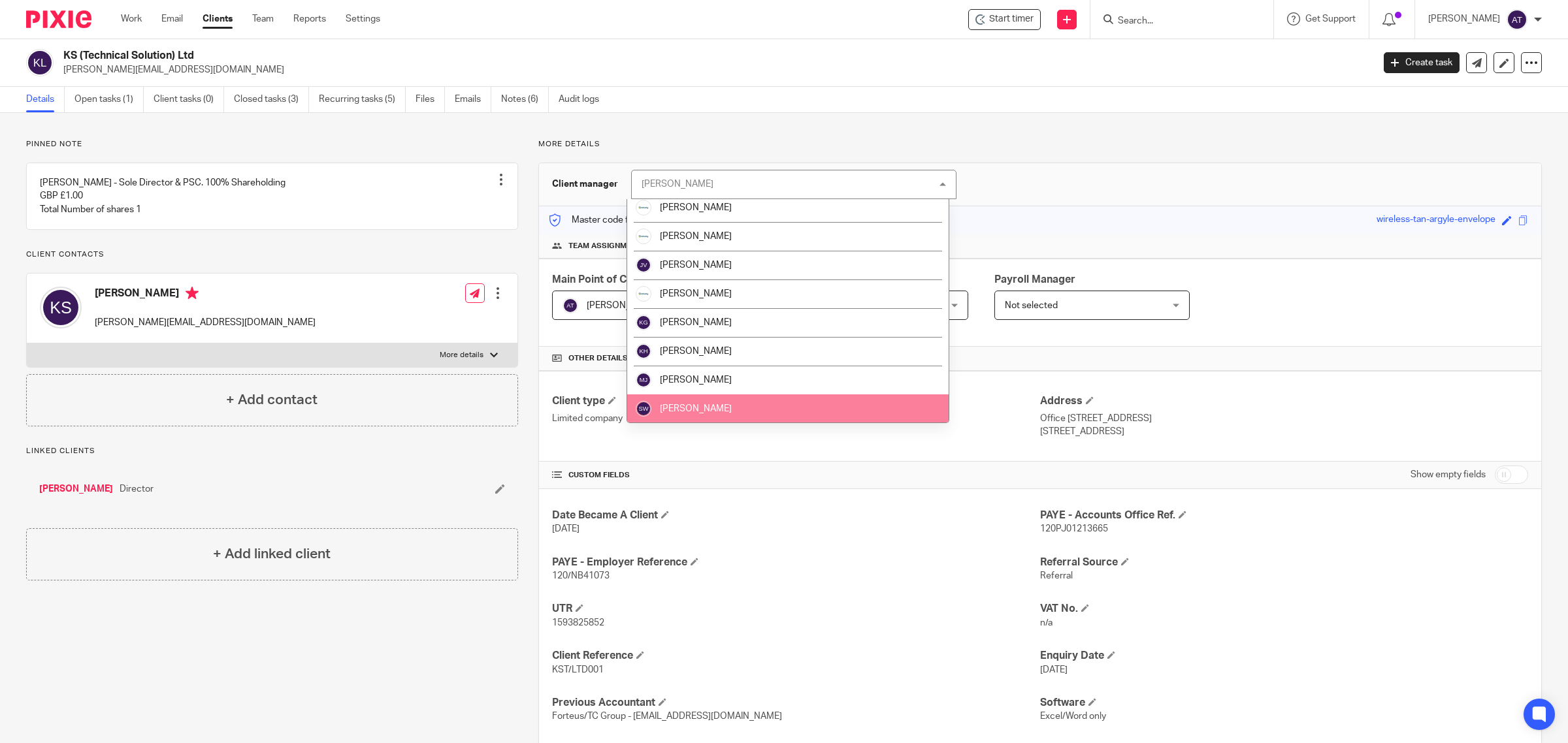
click at [730, 414] on li "[PERSON_NAME]" at bounding box center [788, 408] width 322 height 28
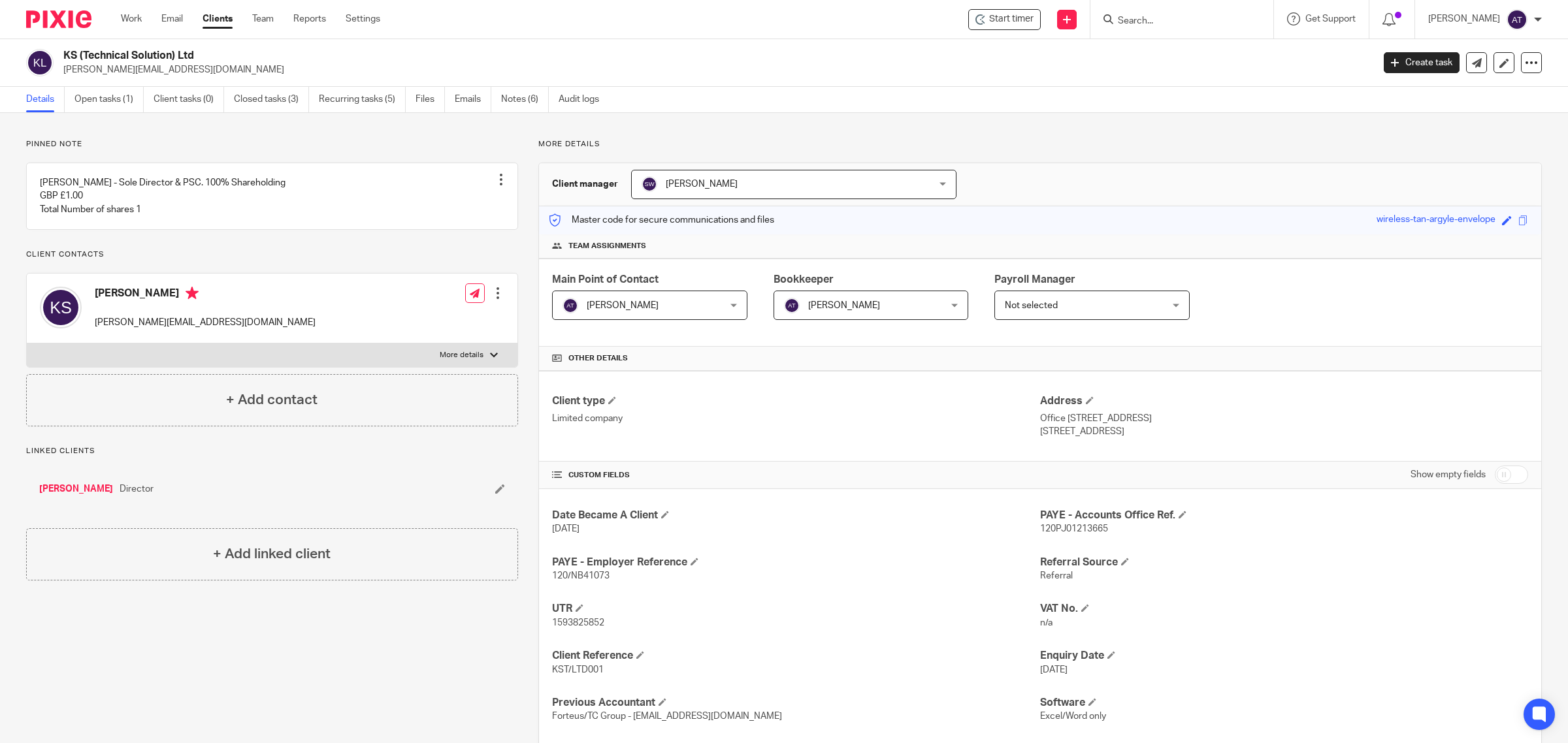
click at [698, 304] on span "[PERSON_NAME]" at bounding box center [636, 304] width 147 height 27
click at [670, 300] on span "[PERSON_NAME]" at bounding box center [636, 304] width 147 height 27
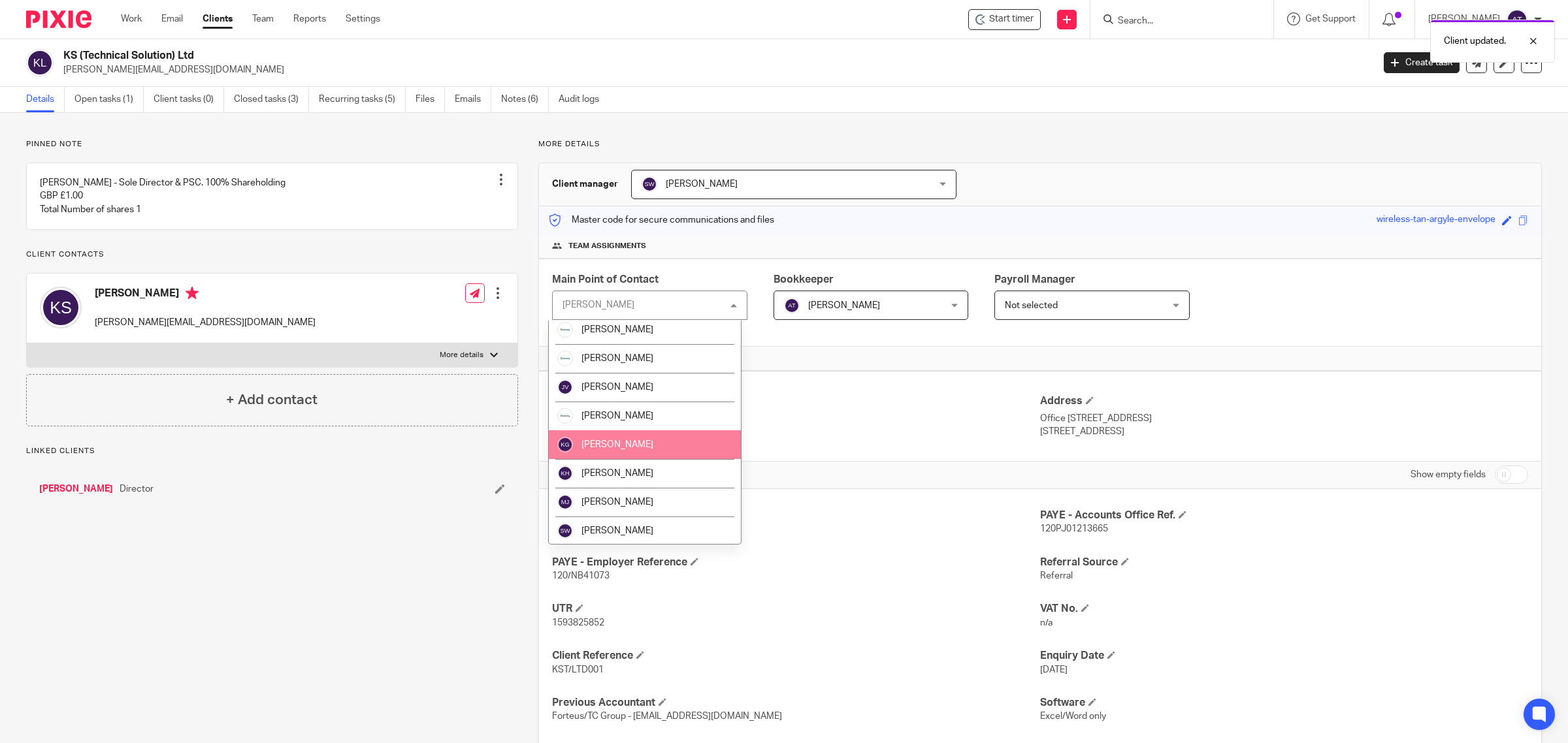
scroll to position [90, 0]
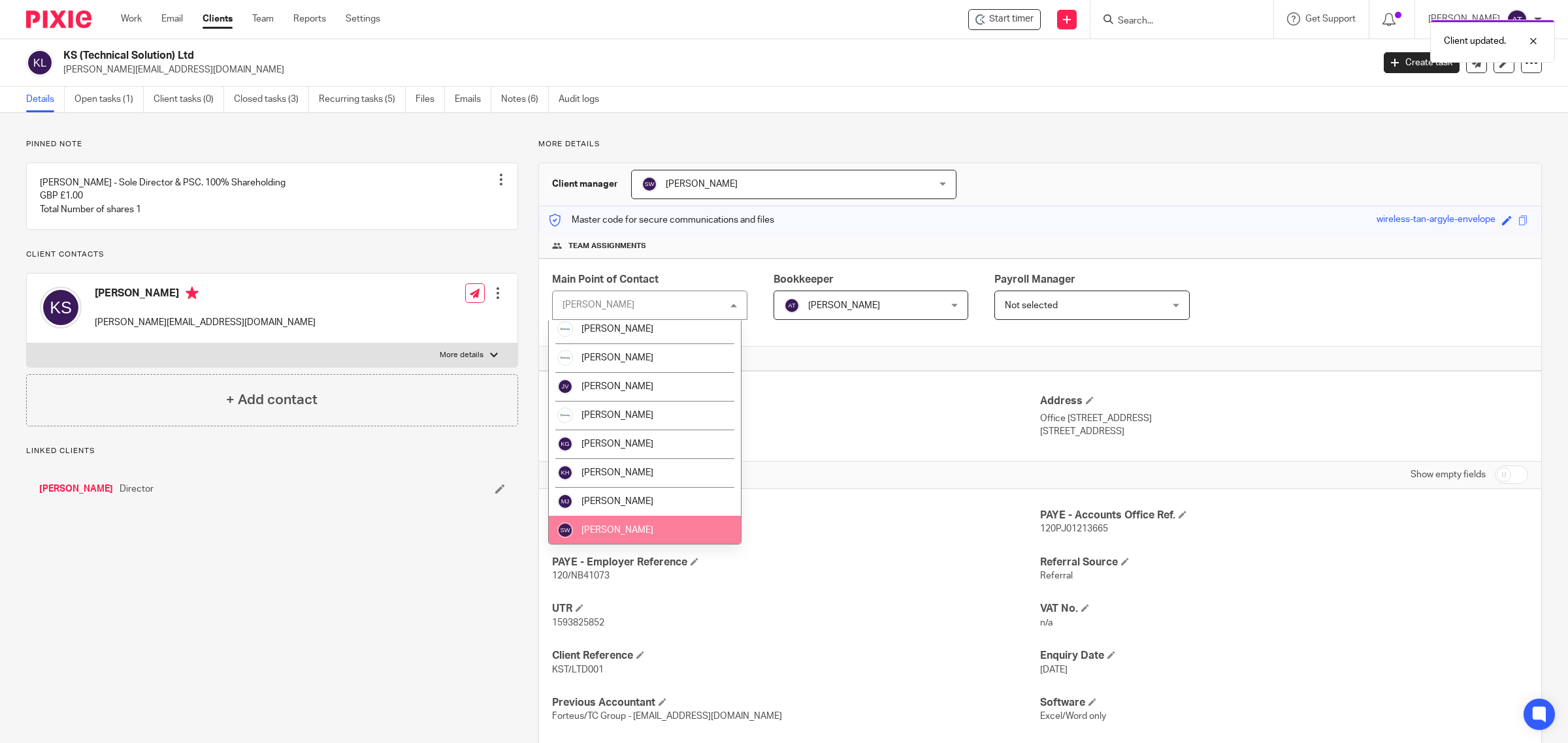
click at [654, 525] on li "[PERSON_NAME]" at bounding box center [645, 530] width 192 height 28
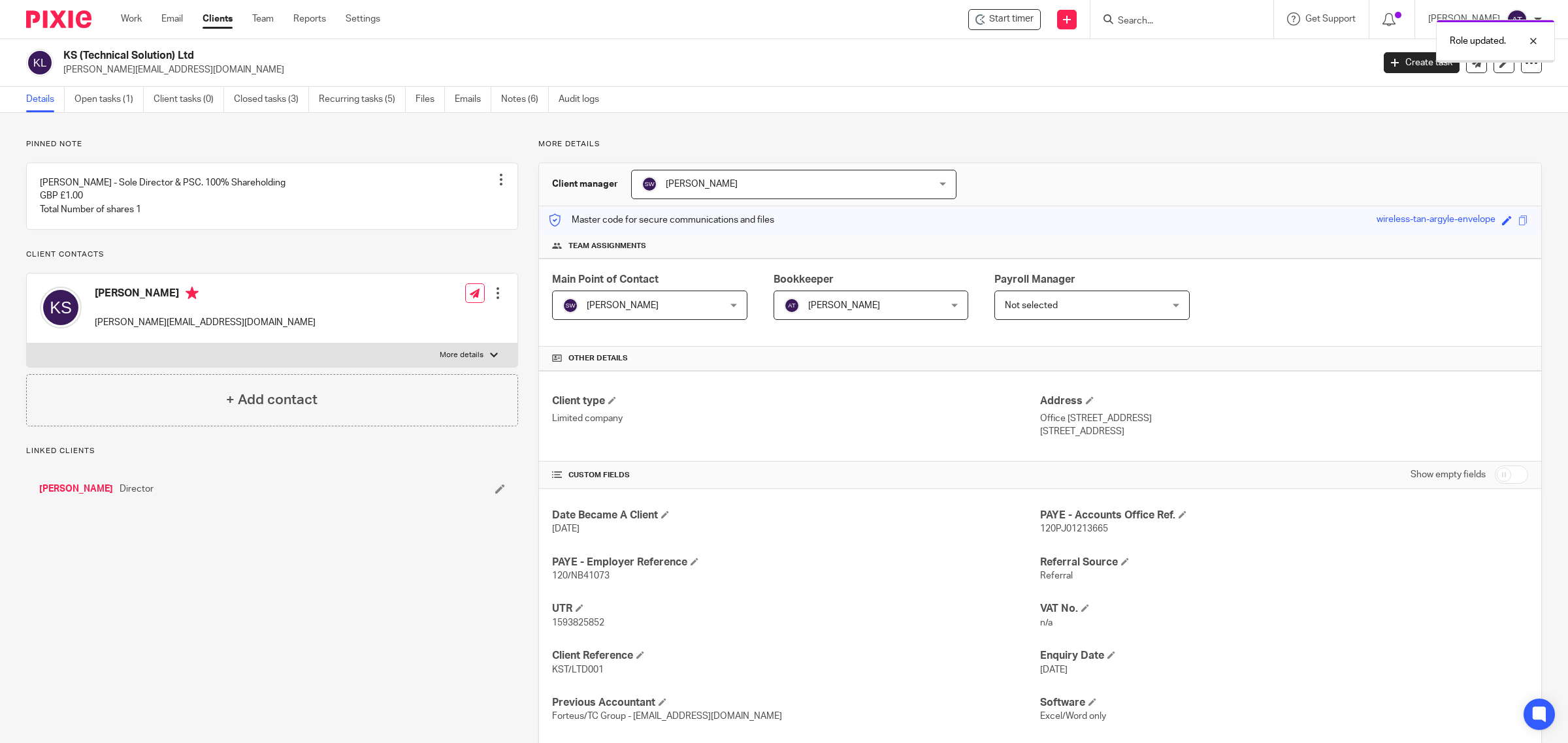
click at [899, 310] on span "[PERSON_NAME]" at bounding box center [857, 304] width 147 height 27
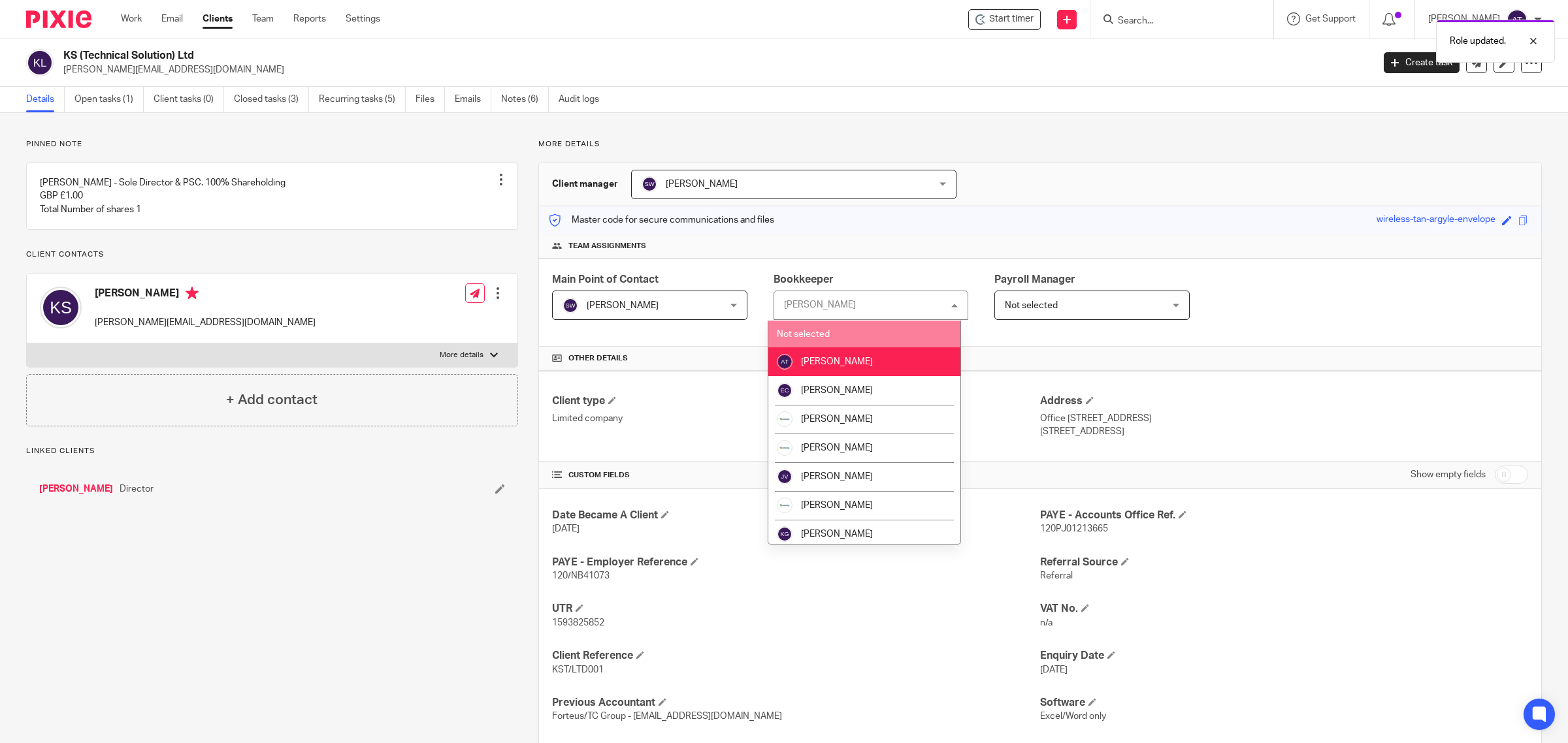
click at [867, 337] on li "Not selected" at bounding box center [864, 334] width 192 height 26
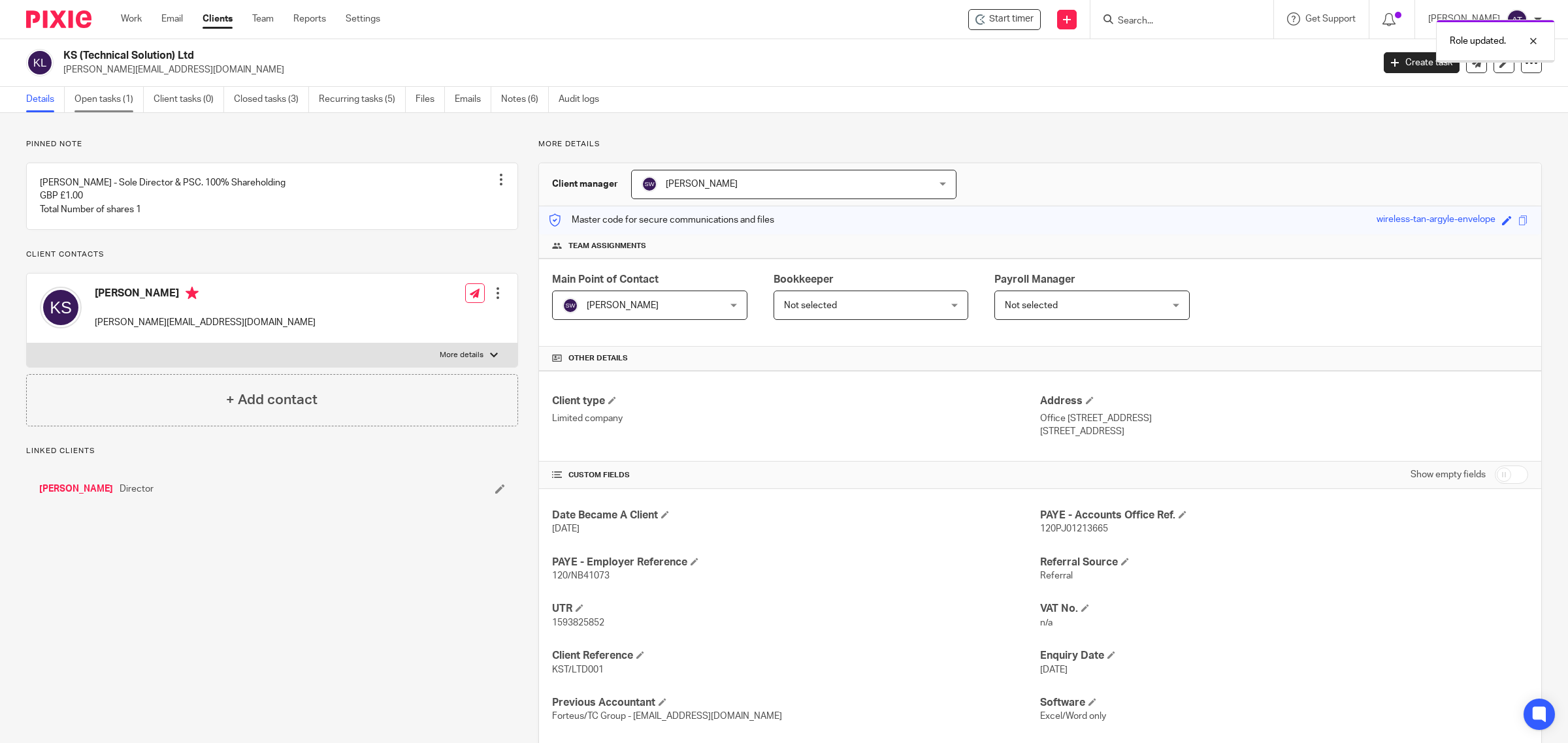
click at [105, 98] on link "Open tasks (1)" at bounding box center [109, 99] width 69 height 25
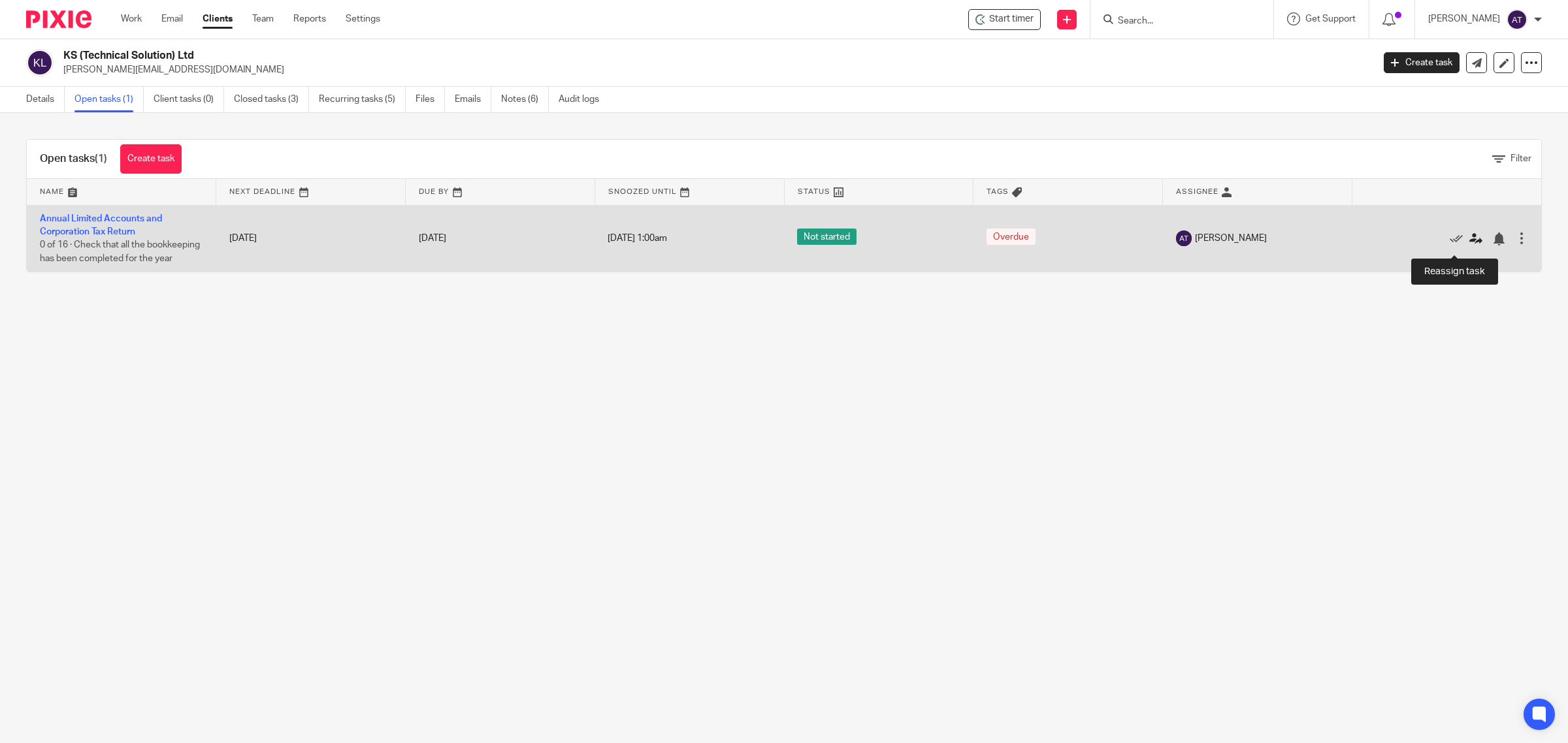
click at [1469, 243] on icon at bounding box center [1476, 239] width 13 height 13
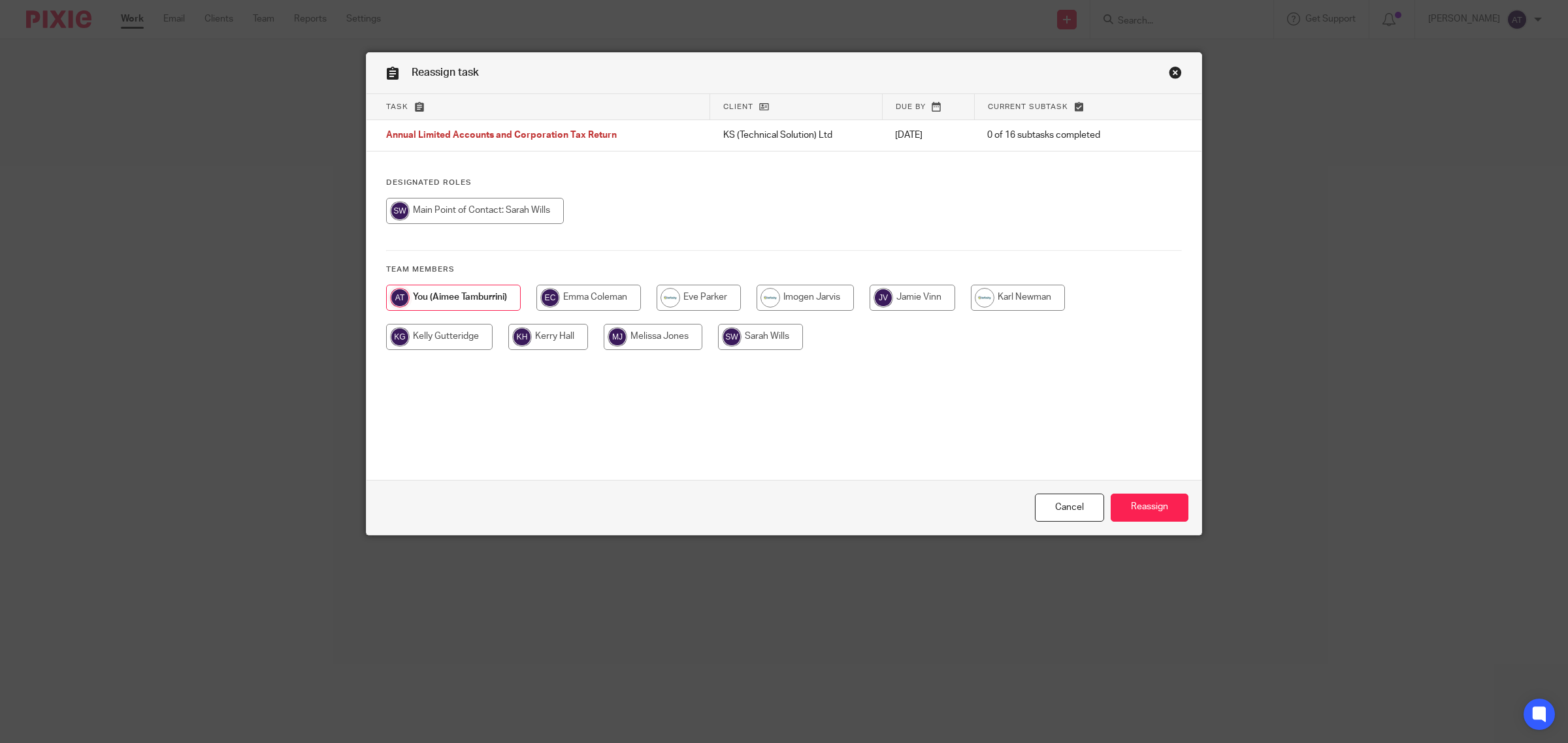
click at [761, 339] on input "radio" at bounding box center [761, 337] width 85 height 26
radio input "true"
click at [1151, 508] on input "Reassign" at bounding box center [1149, 507] width 77 height 28
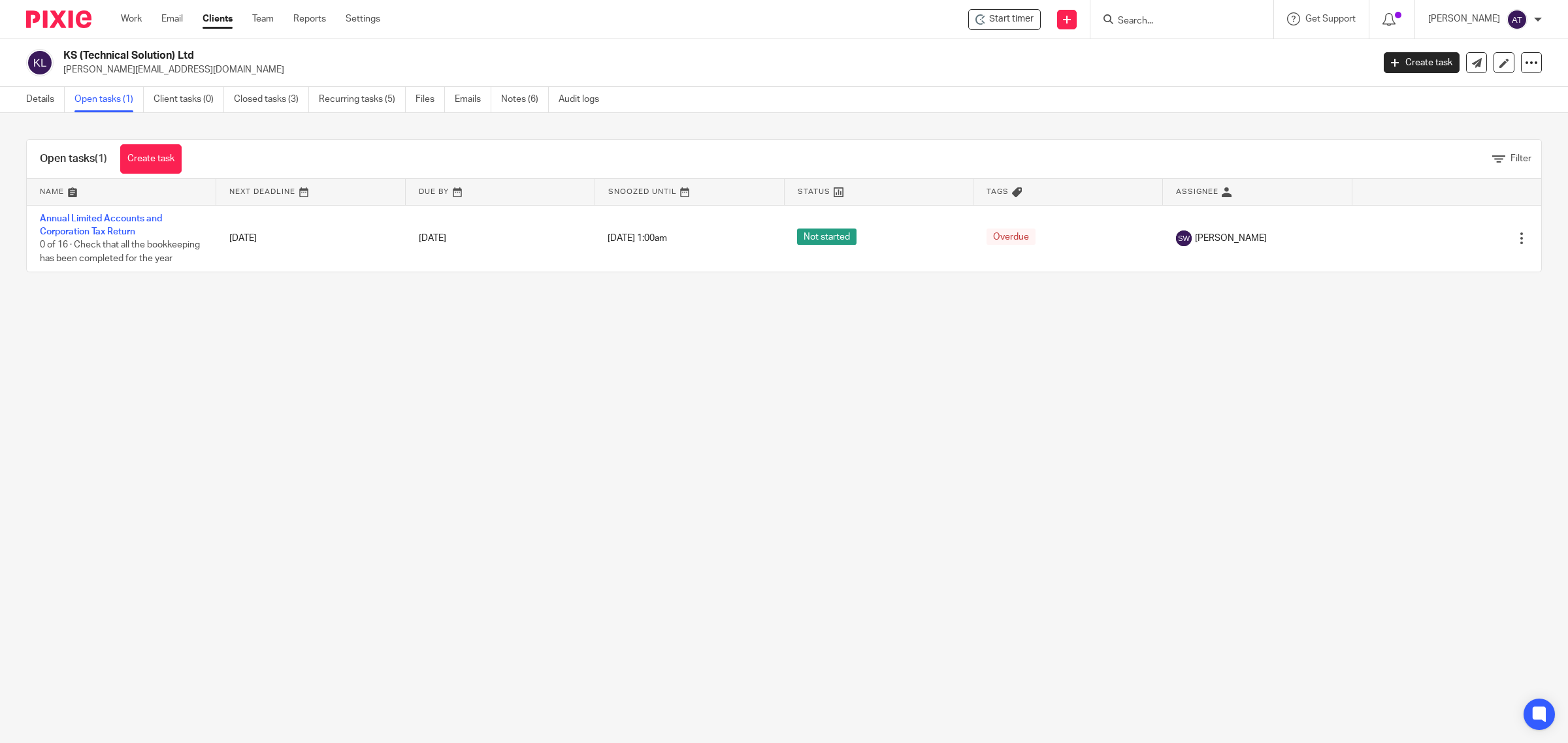
click at [1150, 16] on input "Search" at bounding box center [1176, 22] width 118 height 12
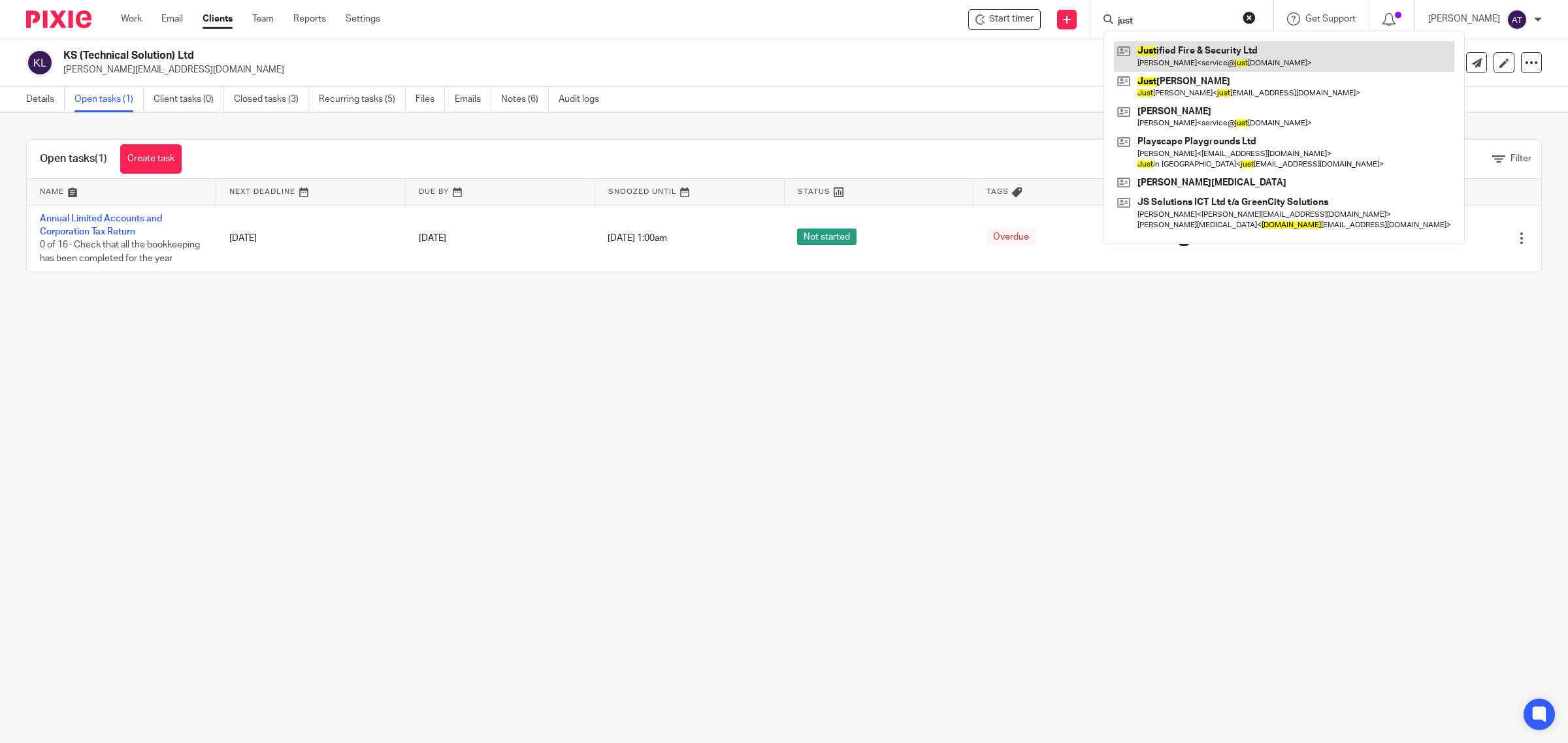
type input "just"
click at [1183, 48] on link at bounding box center [1284, 56] width 340 height 30
